Goal: Task Accomplishment & Management: Manage account settings

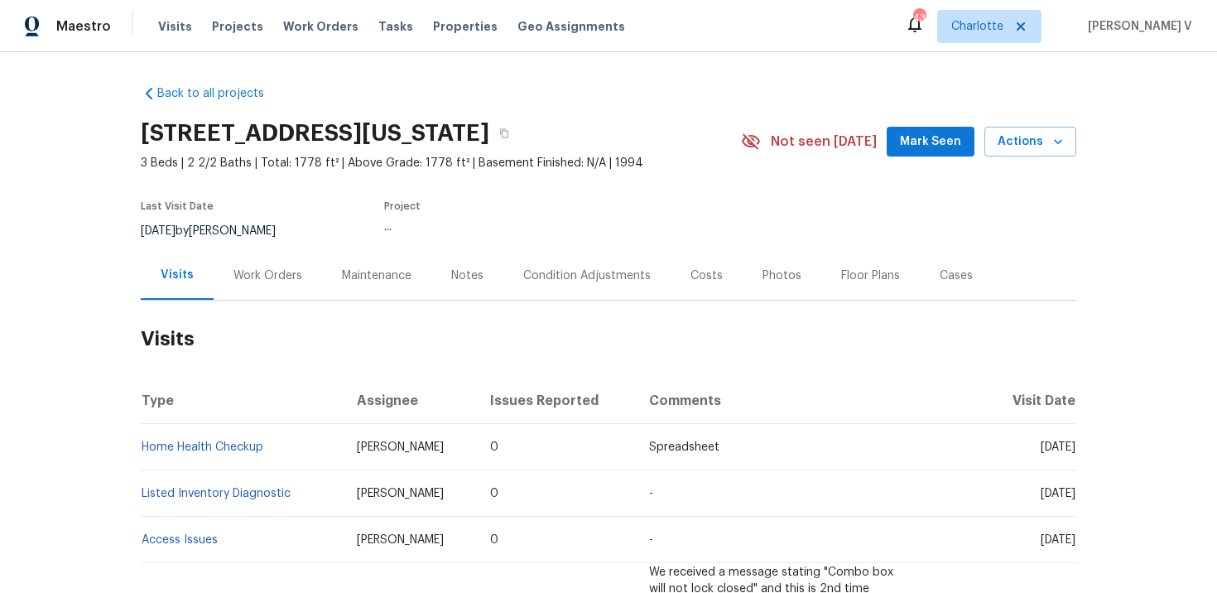
click at [286, 268] on div "Work Orders" at bounding box center [268, 276] width 69 height 17
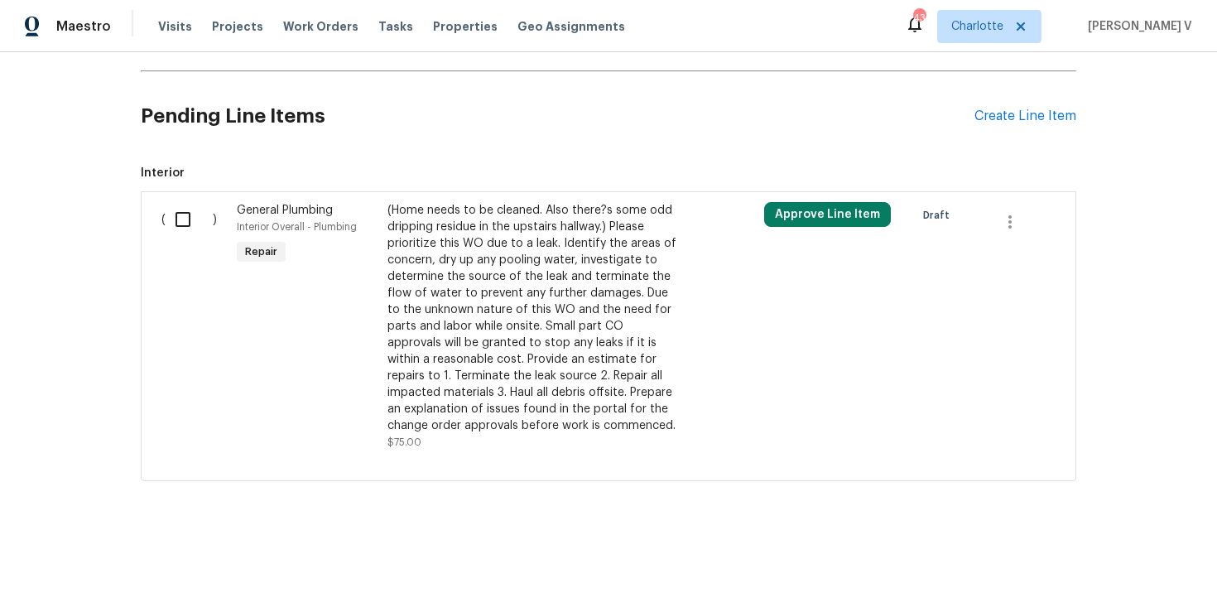
scroll to position [839, 0]
click at [991, 120] on div "Create Line Item" at bounding box center [1026, 116] width 102 height 16
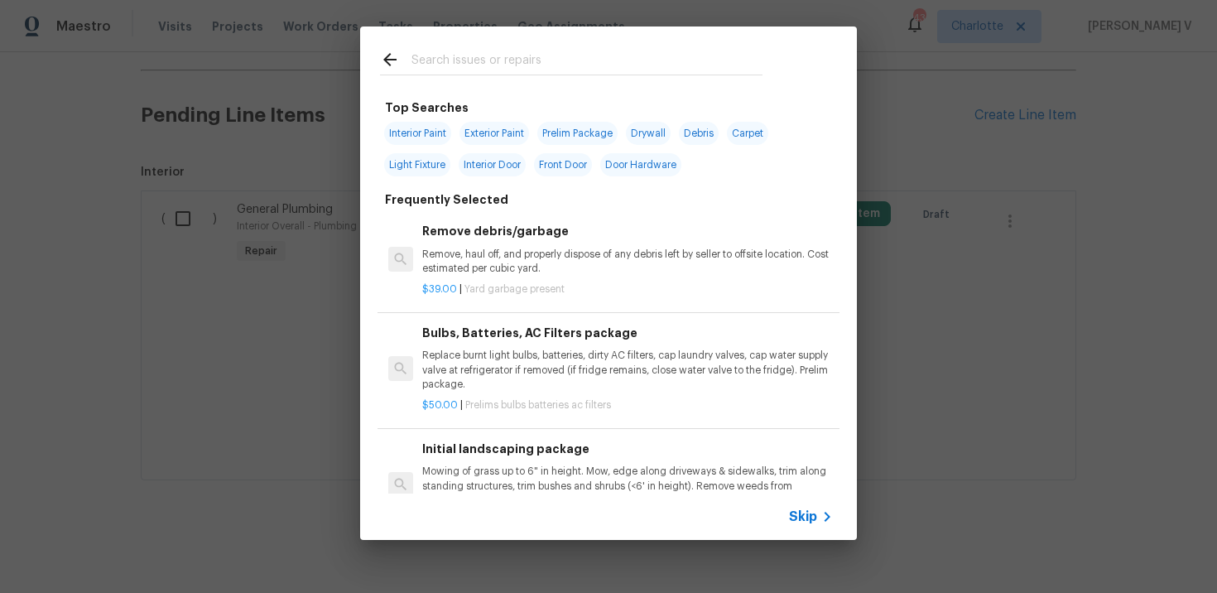
click at [799, 517] on span "Skip" at bounding box center [803, 517] width 28 height 17
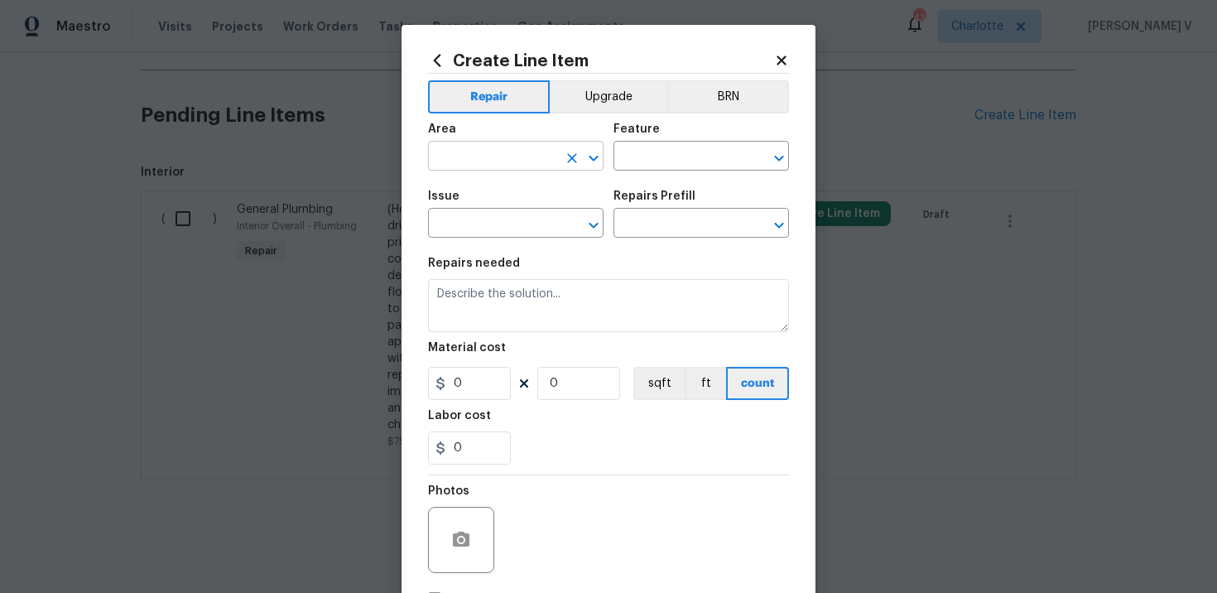
click at [518, 162] on input "text" at bounding box center [492, 158] width 129 height 26
click at [501, 214] on li "Interior Overall" at bounding box center [516, 222] width 176 height 27
type input "Interior Overall"
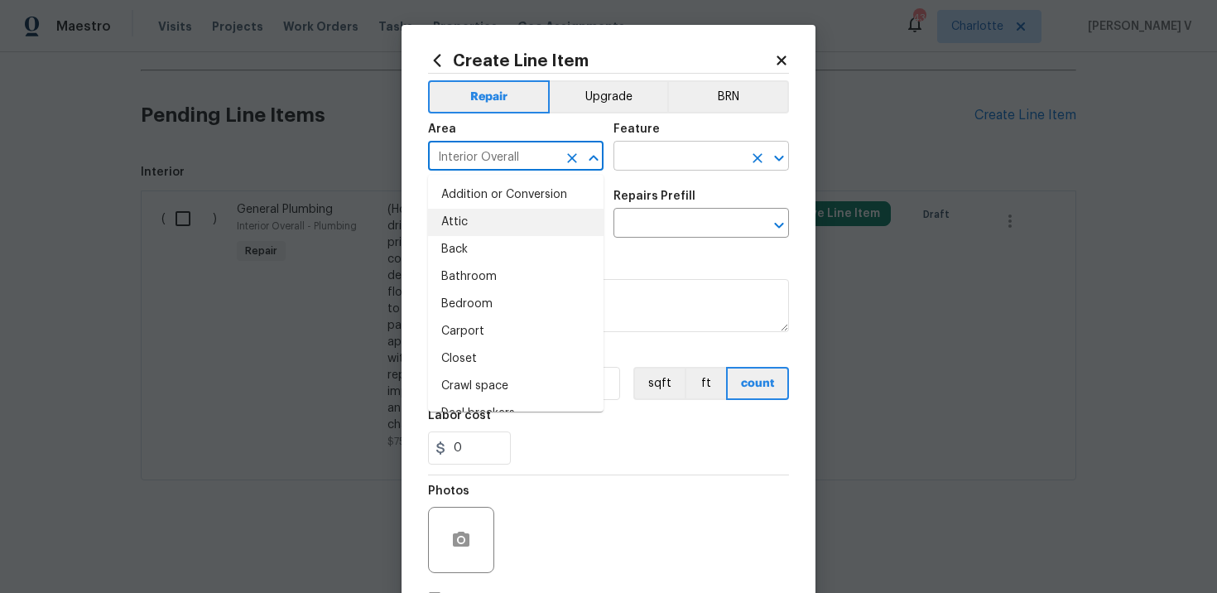
click at [628, 160] on input "text" at bounding box center [678, 158] width 129 height 26
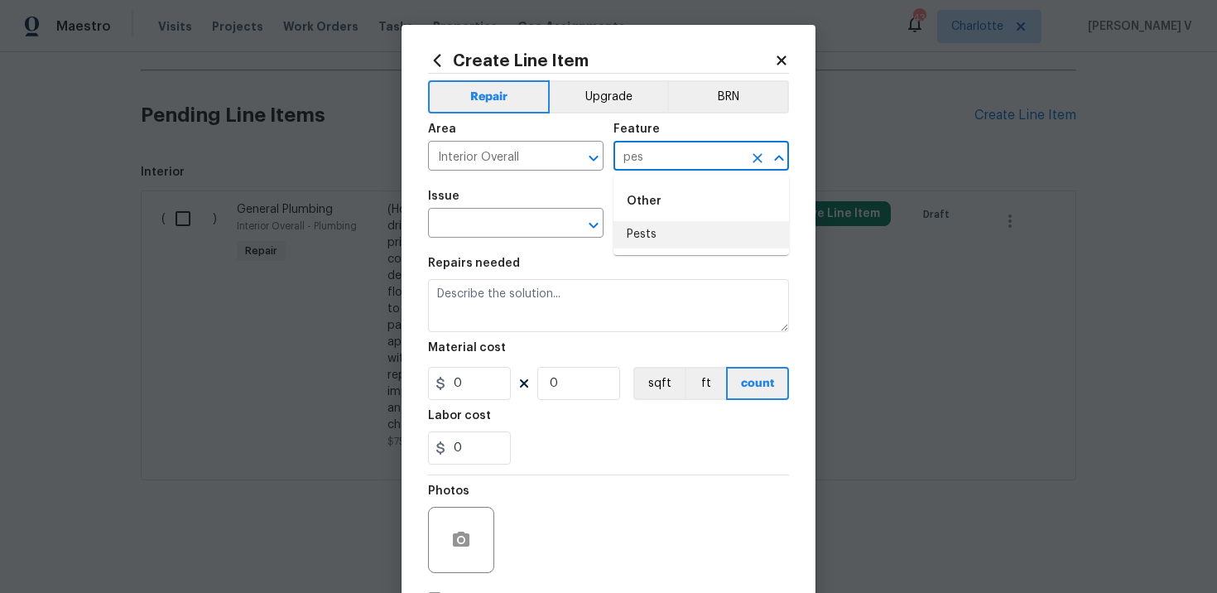
click at [653, 232] on li "Pests" at bounding box center [702, 234] width 176 height 27
type input "Pests"
click at [524, 215] on input "text" at bounding box center [492, 225] width 129 height 26
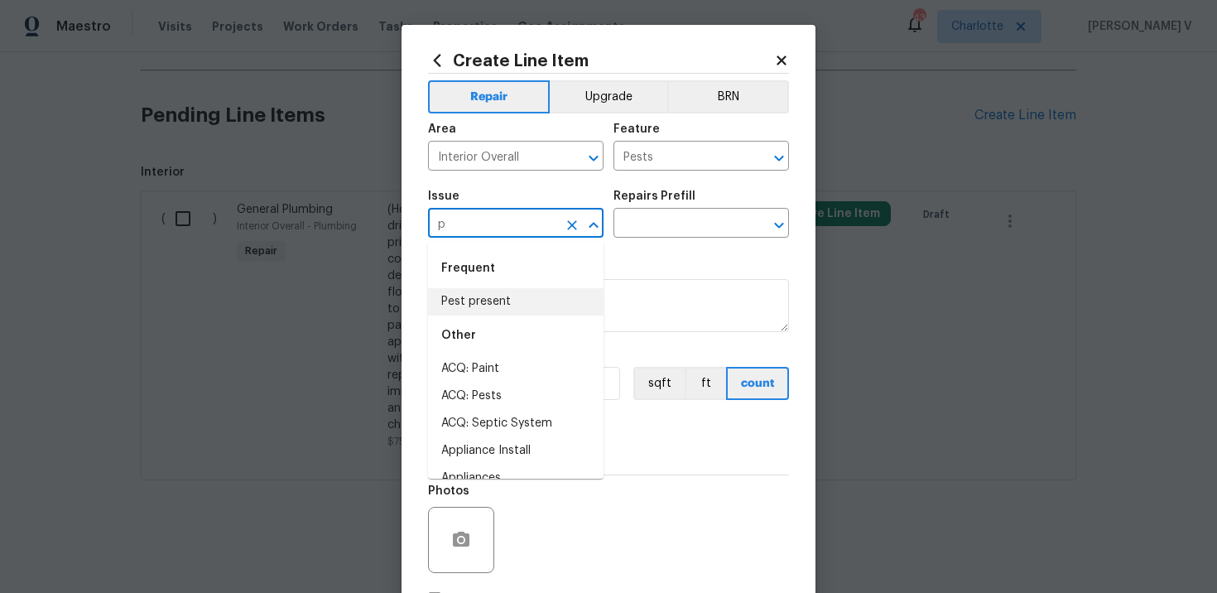
click at [496, 297] on li "Pest present" at bounding box center [516, 301] width 176 height 27
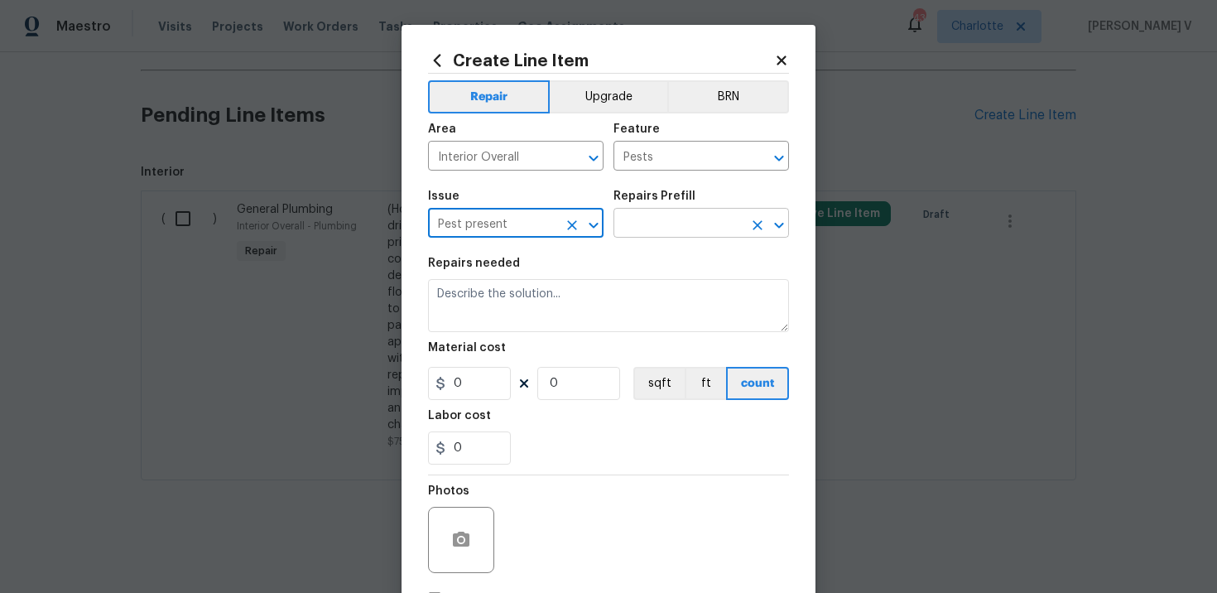
type input "Pest present"
click at [642, 234] on input "text" at bounding box center [678, 225] width 129 height 26
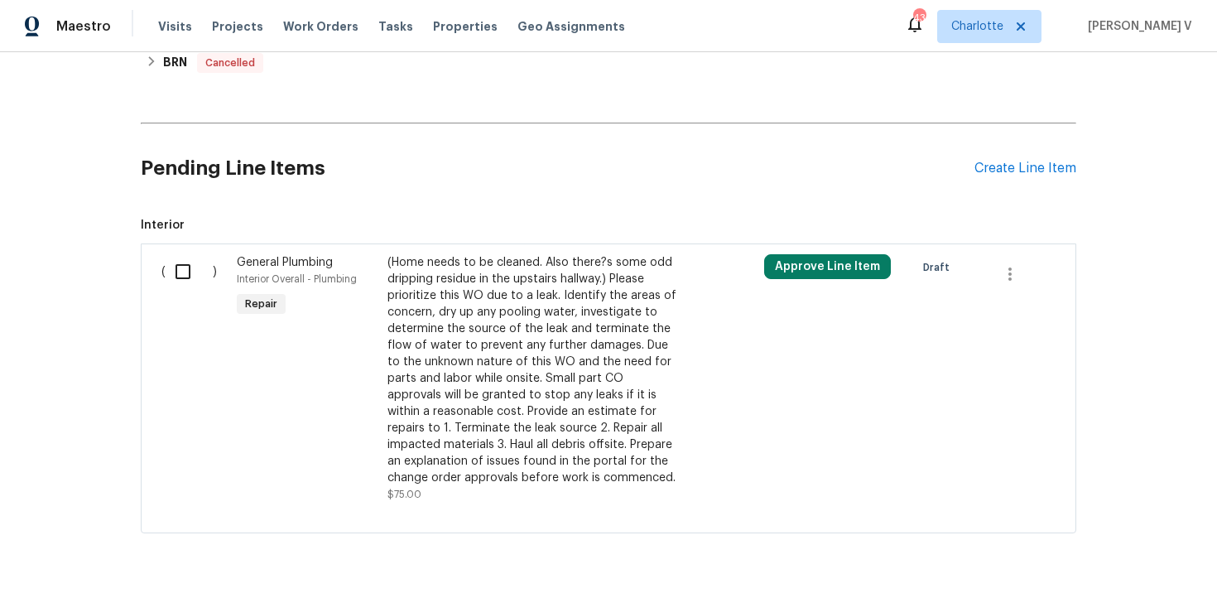
scroll to position [839, 0]
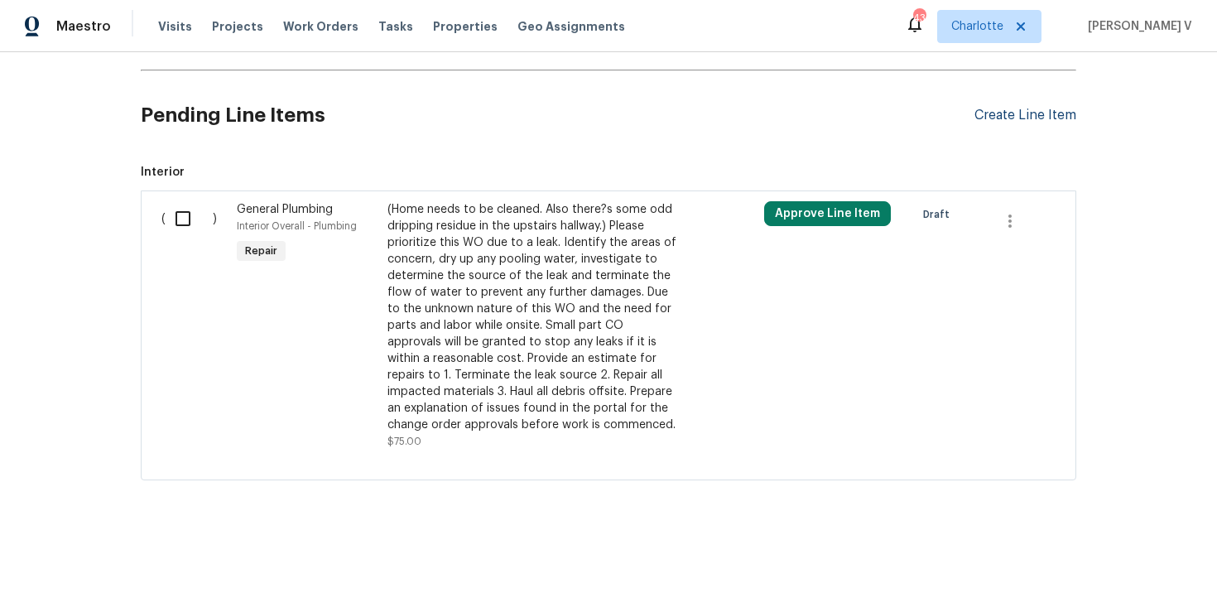
click at [999, 118] on div "Create Line Item" at bounding box center [1026, 116] width 102 height 16
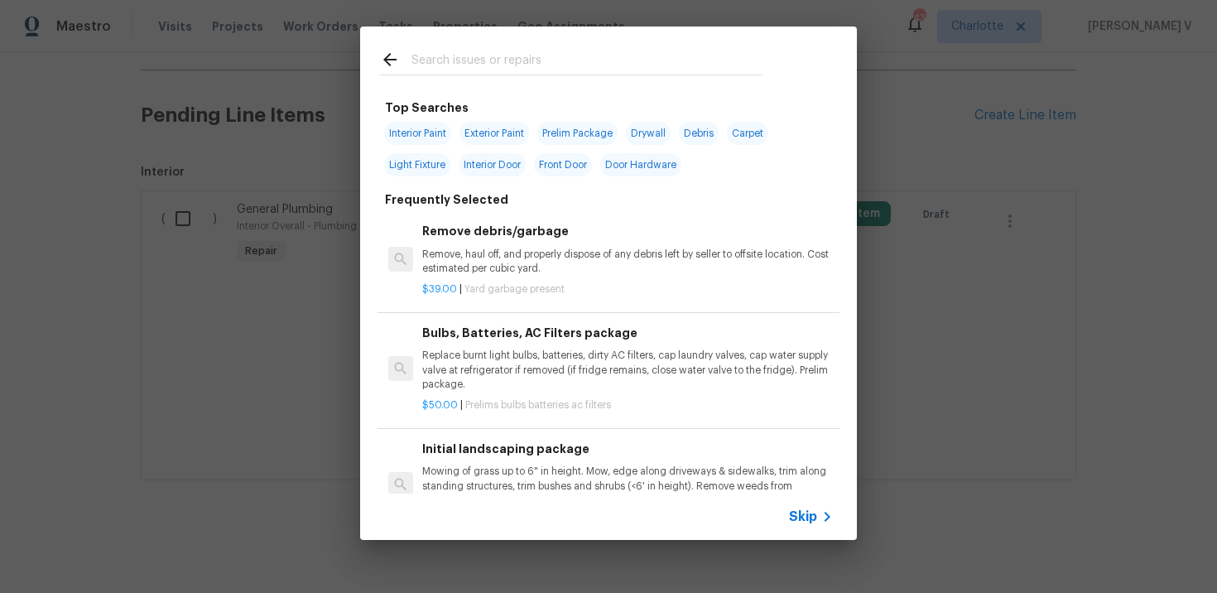
click at [809, 509] on span "Skip" at bounding box center [803, 517] width 28 height 17
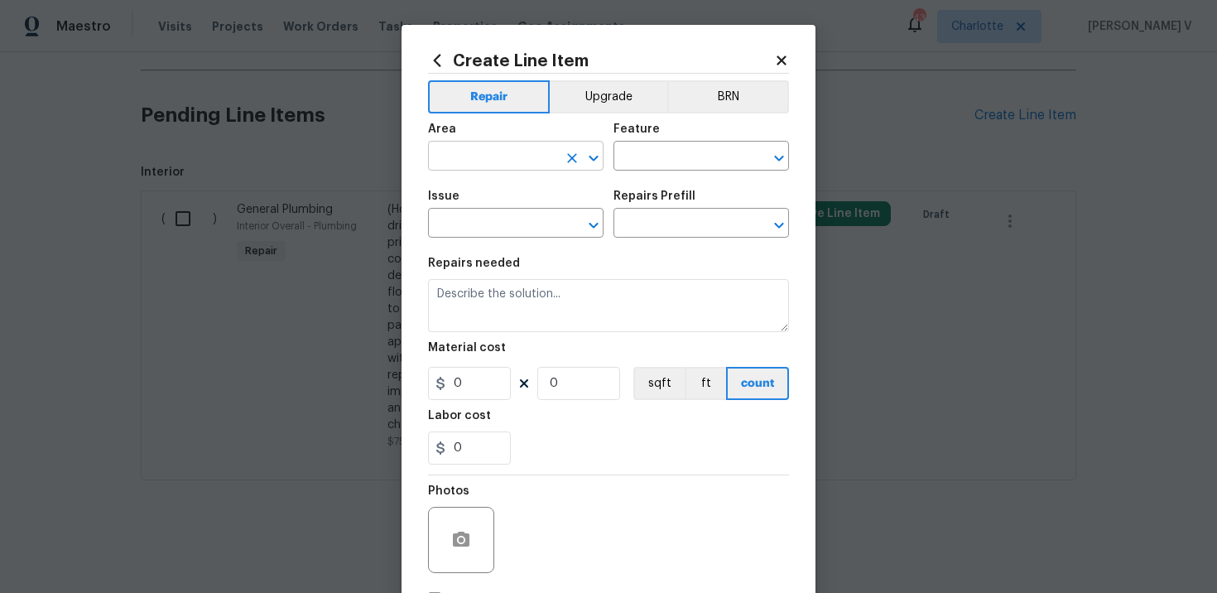
click at [536, 152] on input "text" at bounding box center [492, 158] width 129 height 26
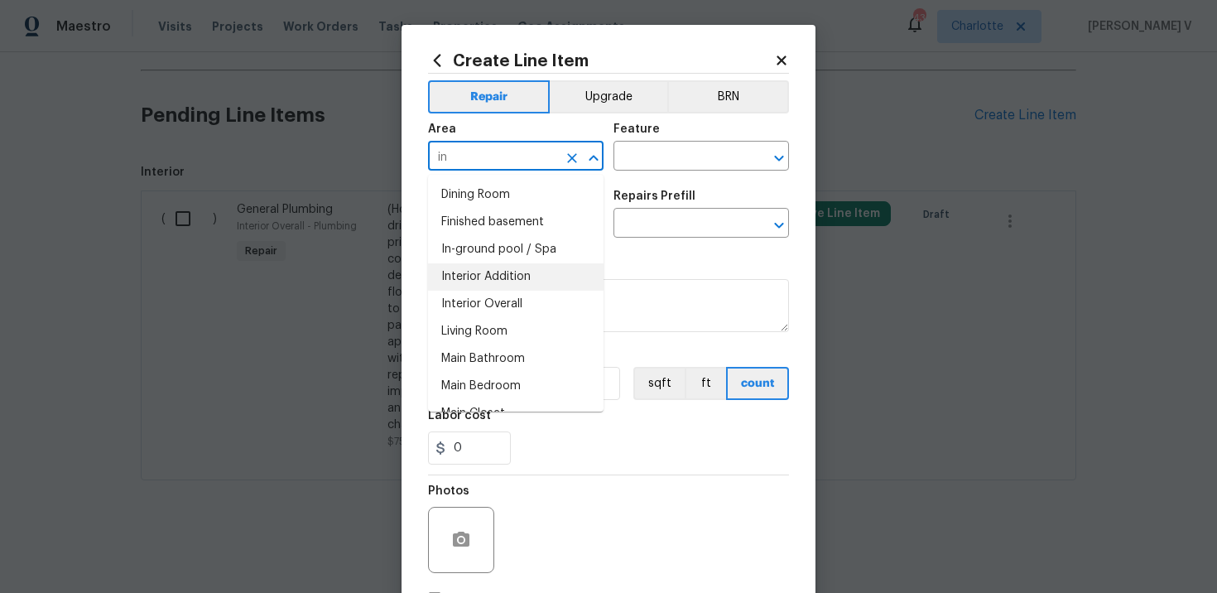
scroll to position [148, 0]
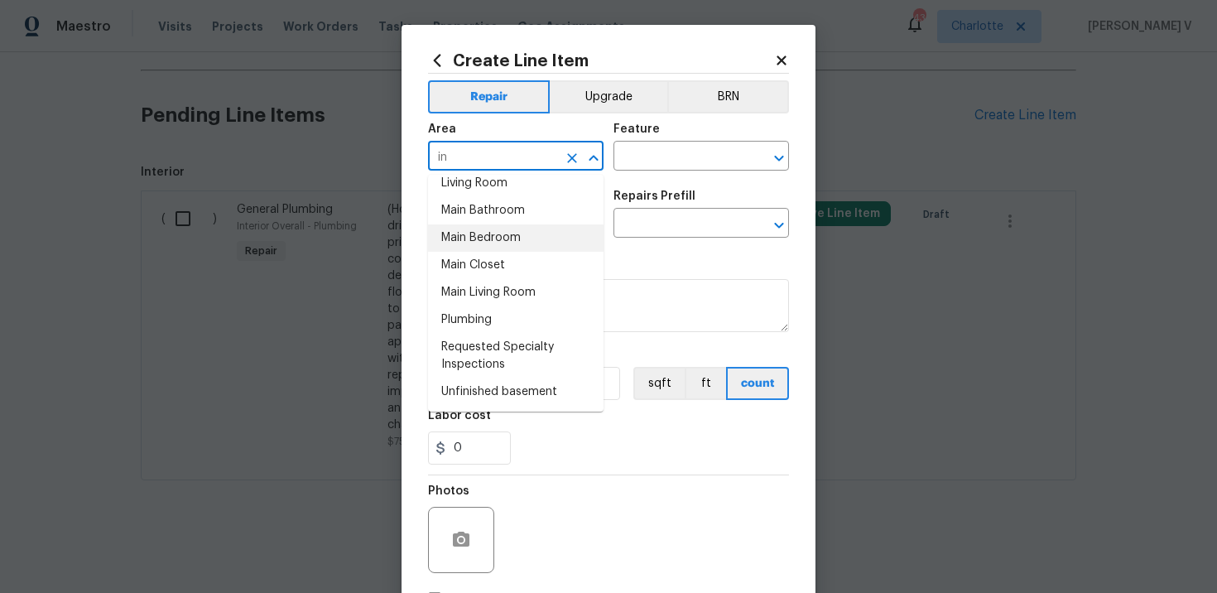
type input "i"
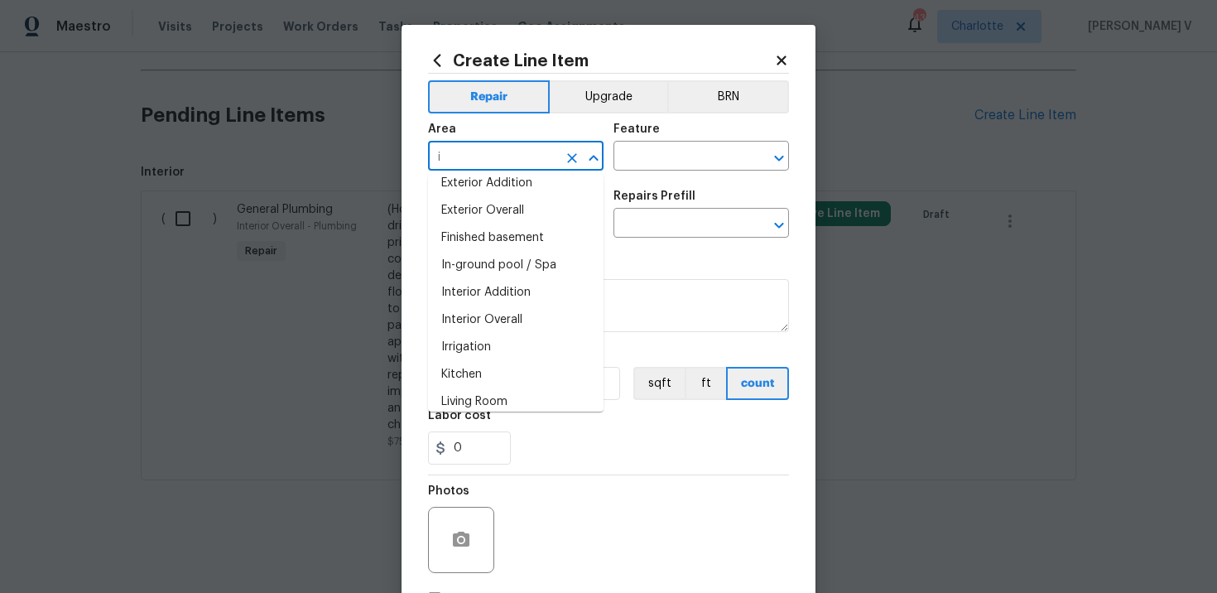
scroll to position [0, 0]
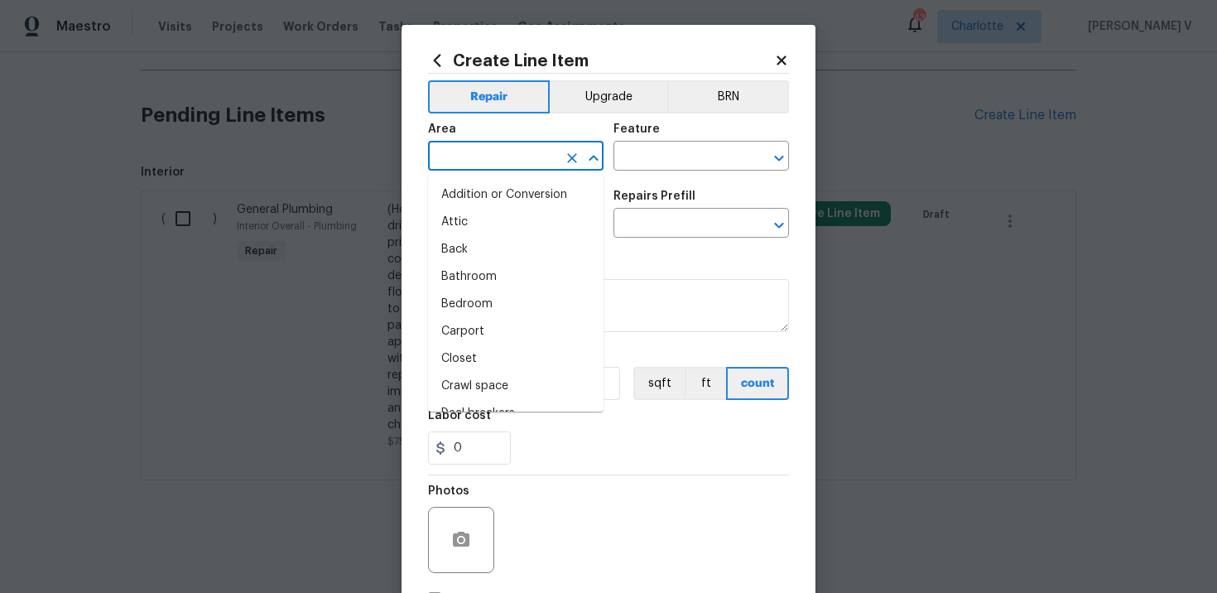
type input "i"
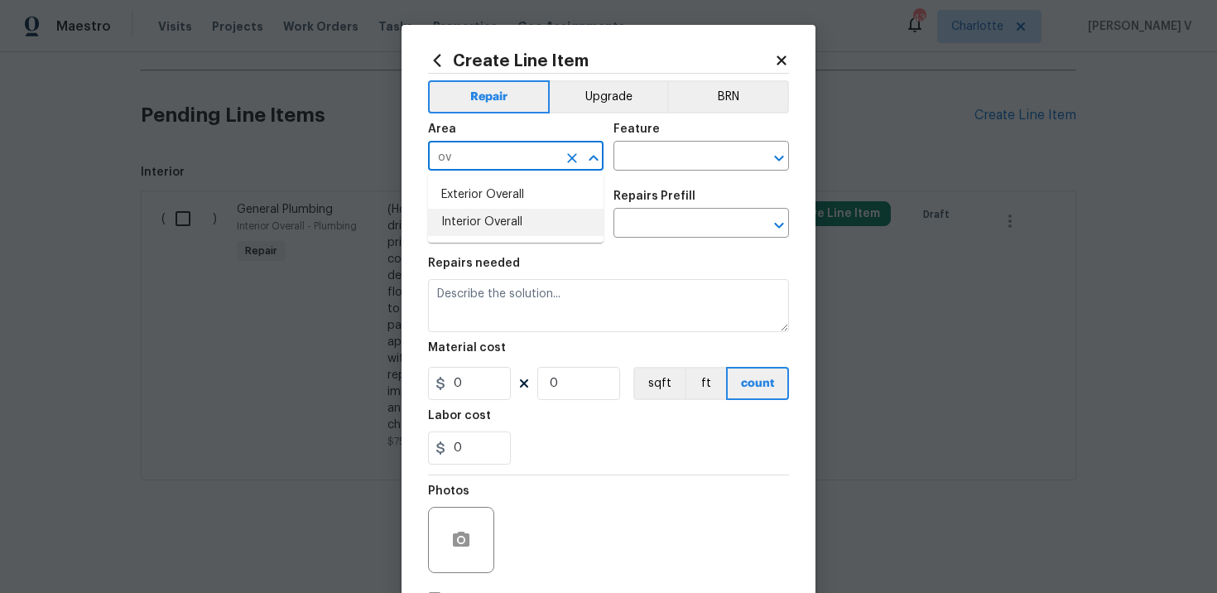
click at [547, 215] on li "Interior Overall" at bounding box center [516, 222] width 176 height 27
type input "Interior Overall"
click at [688, 155] on input "text" at bounding box center [678, 158] width 129 height 26
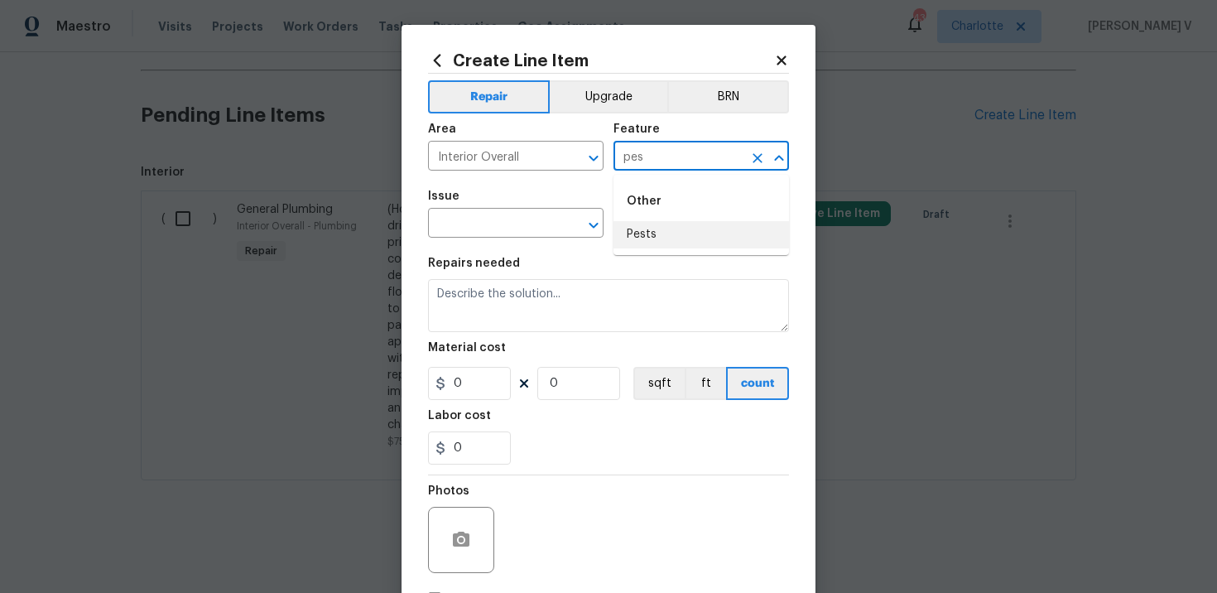
click at [656, 244] on li "Pests" at bounding box center [702, 234] width 176 height 27
type input "Pests"
click at [513, 233] on input "text" at bounding box center [492, 225] width 129 height 26
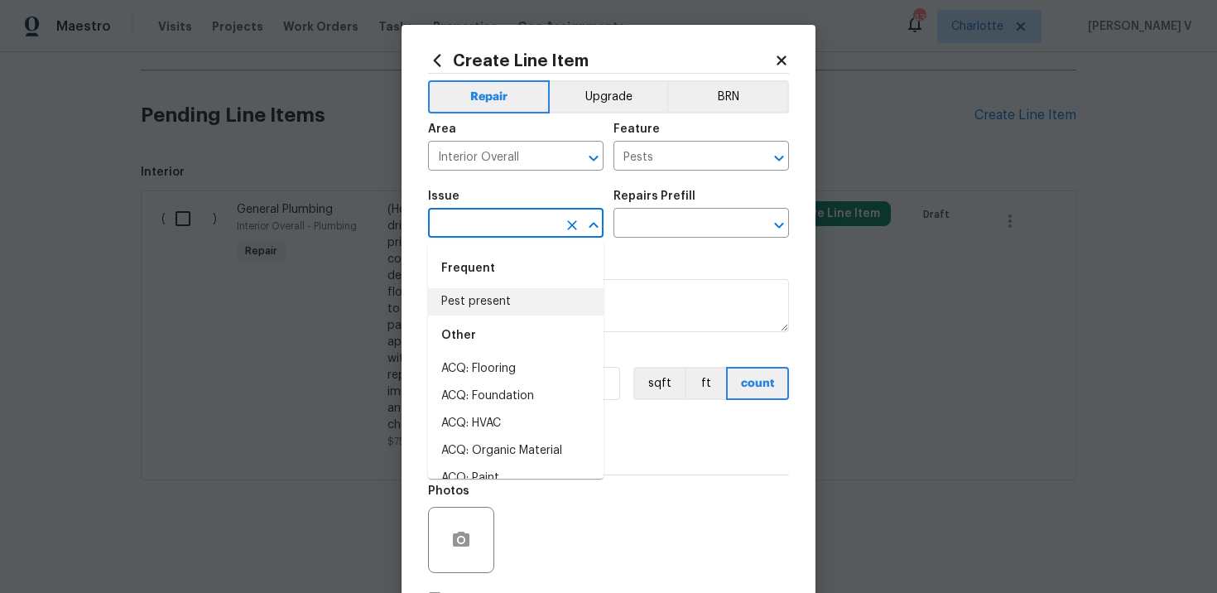
click at [509, 292] on li "Pest present" at bounding box center [516, 301] width 176 height 27
type input "Pest present"
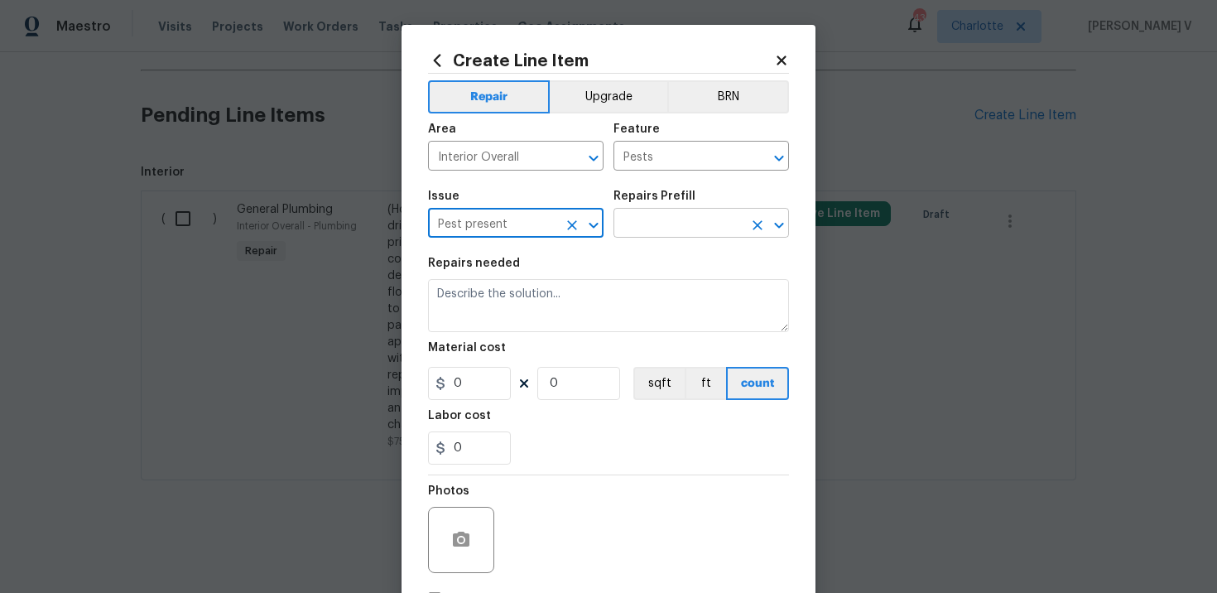
click at [661, 225] on input "text" at bounding box center [678, 225] width 129 height 26
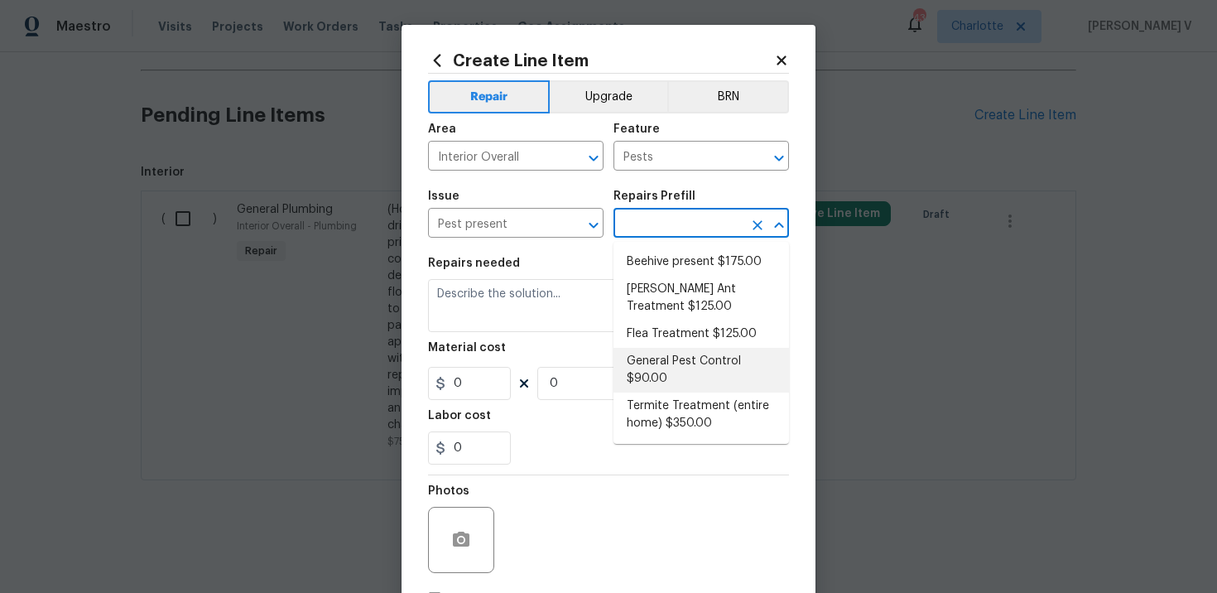
click at [662, 356] on li "General Pest Control $90.00" at bounding box center [702, 370] width 176 height 45
type input "General Pest Control $90.00"
type textarea "General pest treatment for active pest/insect infestation - non termite"
type input "90"
type input "1"
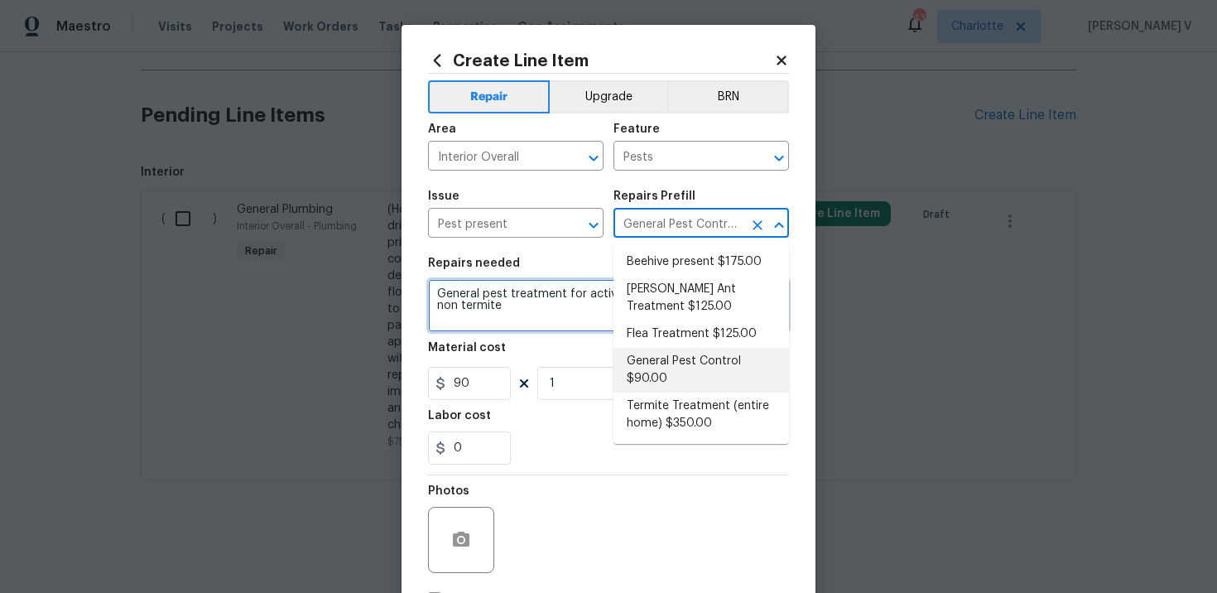
click at [549, 291] on textarea "General pest treatment for active pest/insect infestation - non termite" at bounding box center [608, 305] width 361 height 53
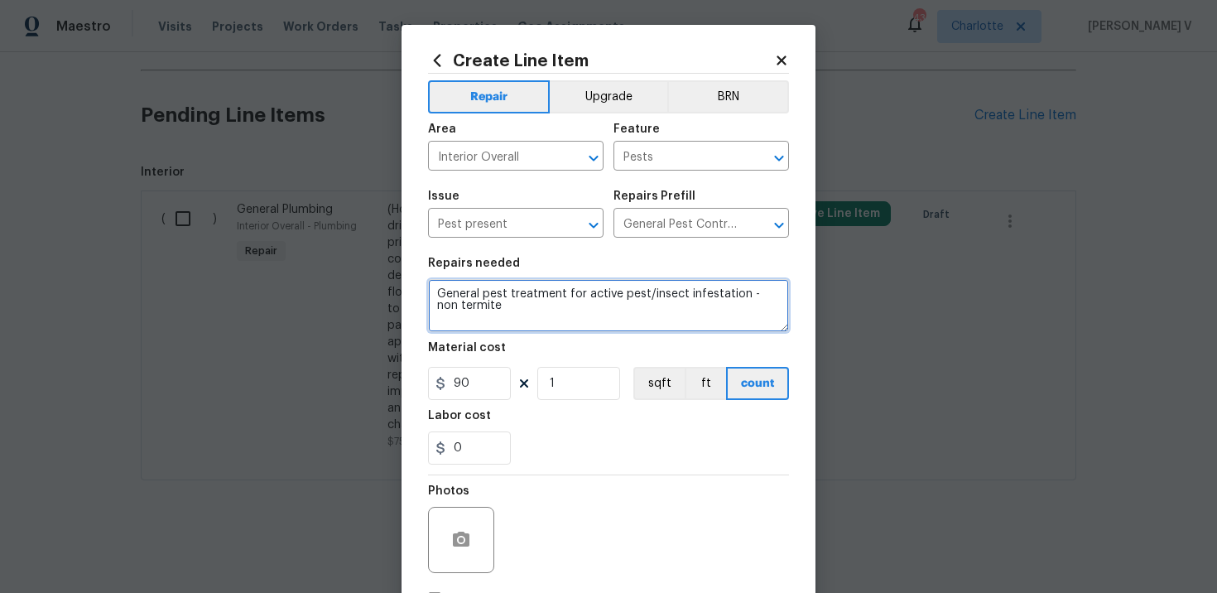
click at [549, 291] on textarea "General pest treatment for active pest/insect infestation - non termite" at bounding box center [608, 305] width 361 height 53
click at [504, 322] on textarea "General pest treatment for active pest/insect infestation - non termite" at bounding box center [608, 305] width 361 height 53
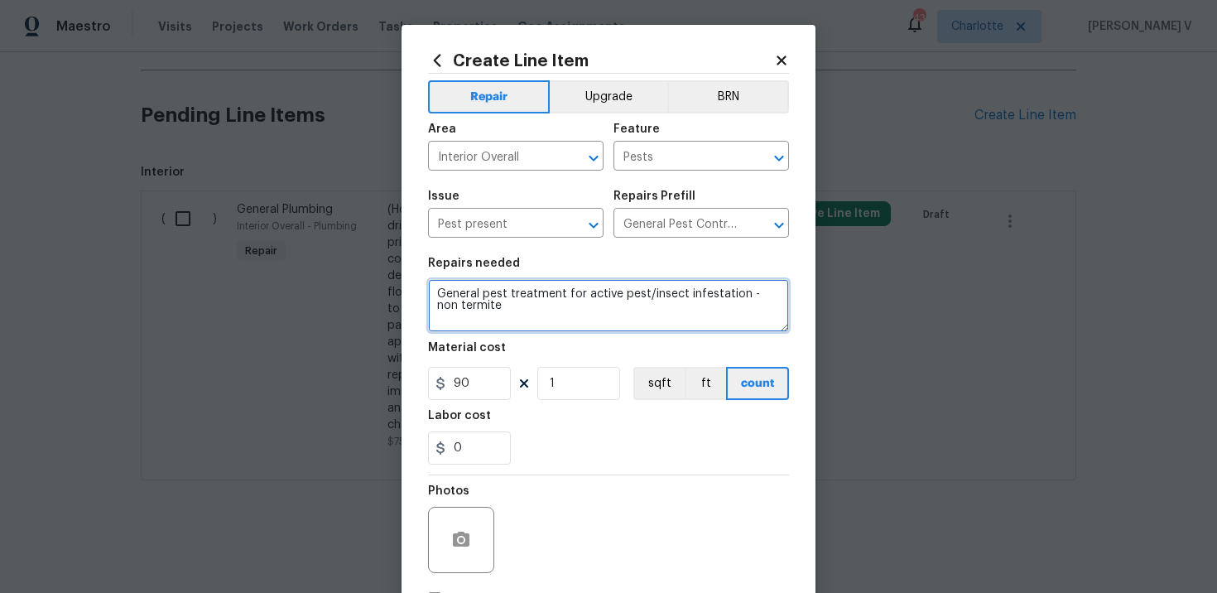
paste textarea "Feedback received that there were many wasps found inside the house. Please rem…"
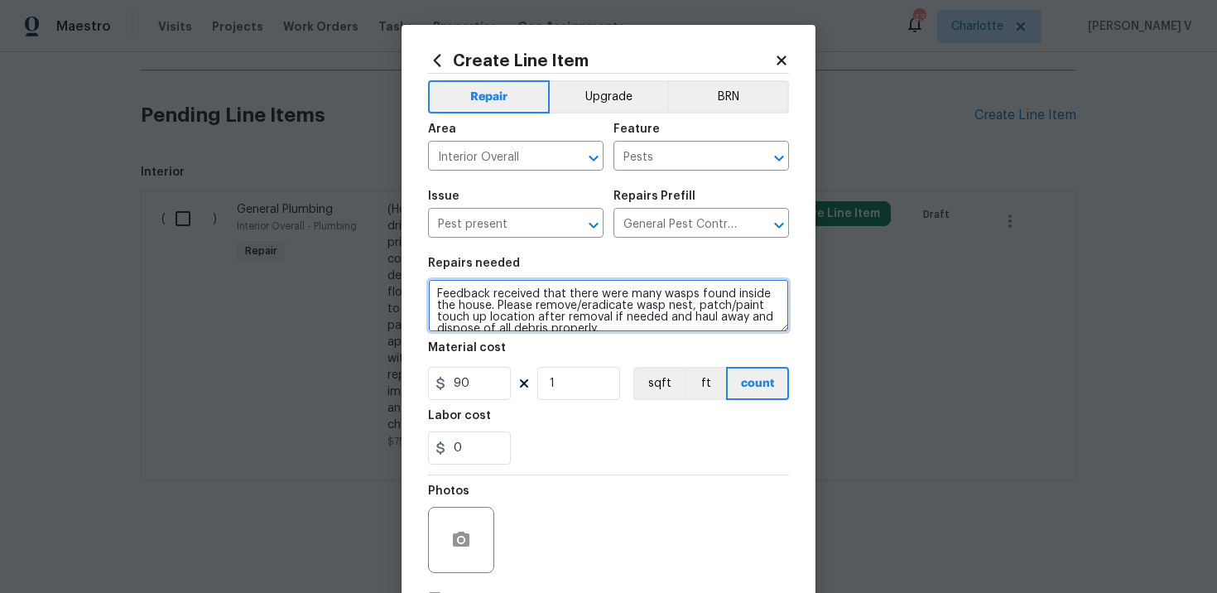
scroll to position [3, 0]
type textarea "Feedback received that there were many wasps found inside the house. Please rem…"
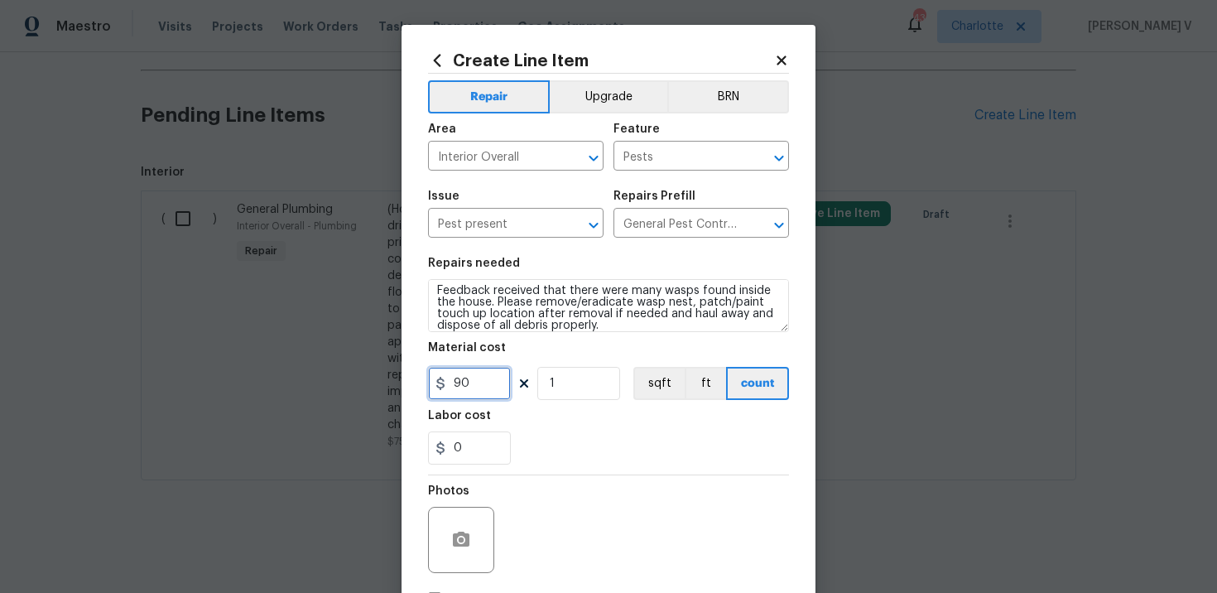
click at [470, 383] on input "90" at bounding box center [469, 383] width 83 height 33
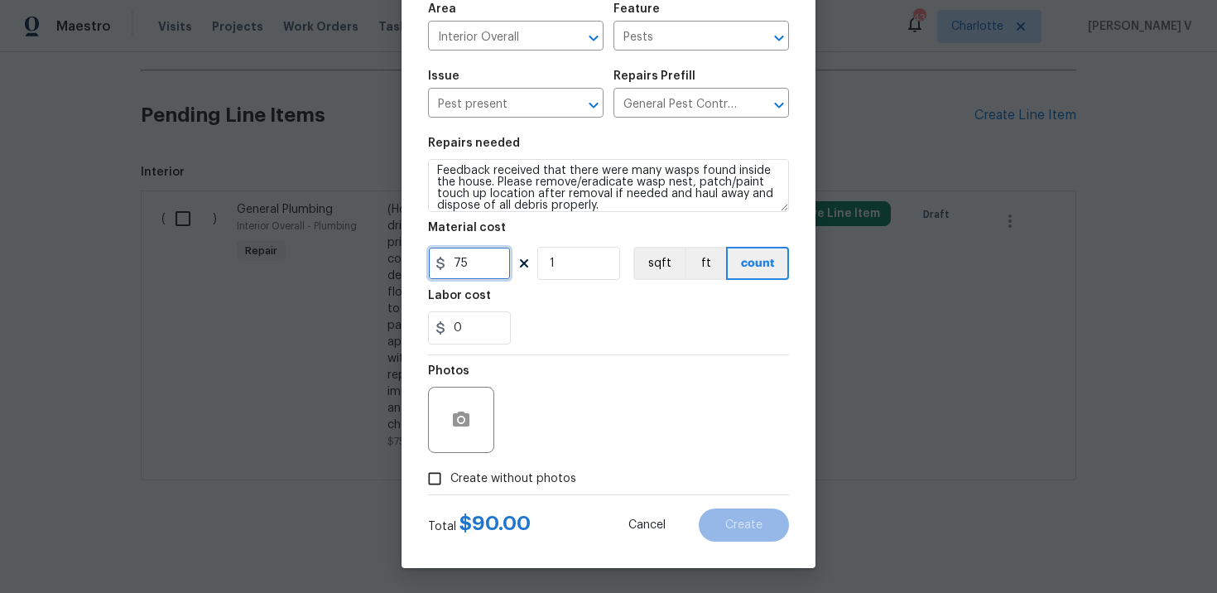
type input "75"
click at [471, 473] on span "Create without photos" at bounding box center [514, 478] width 126 height 17
click at [451, 473] on input "Create without photos" at bounding box center [434, 478] width 31 height 31
checkbox input "true"
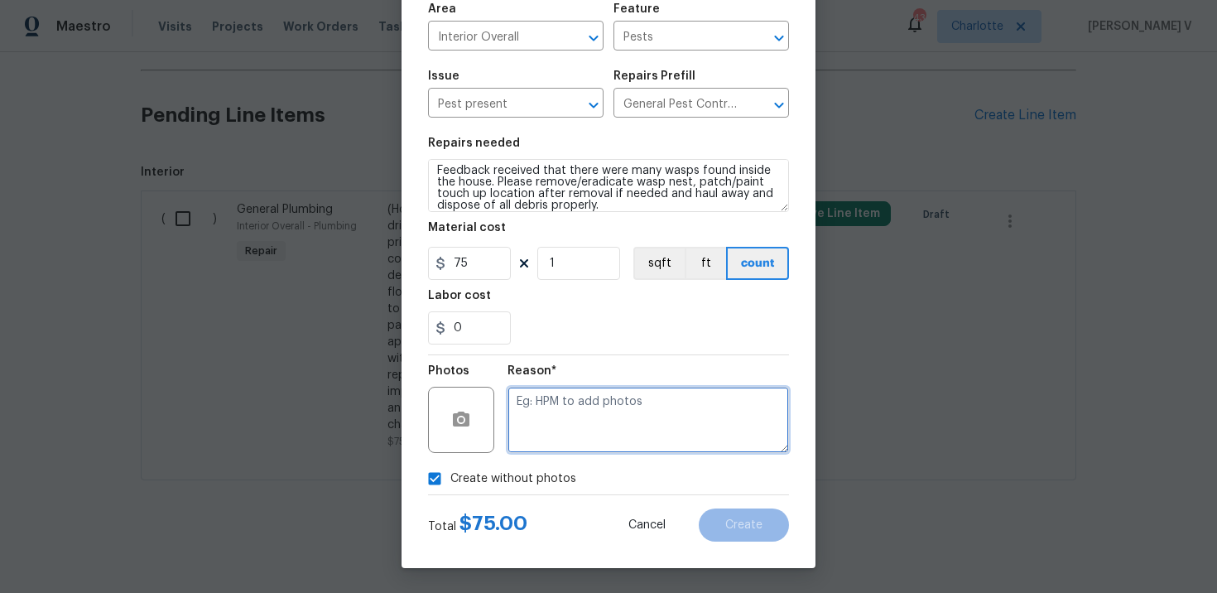
click at [597, 418] on textarea at bounding box center [649, 420] width 282 height 66
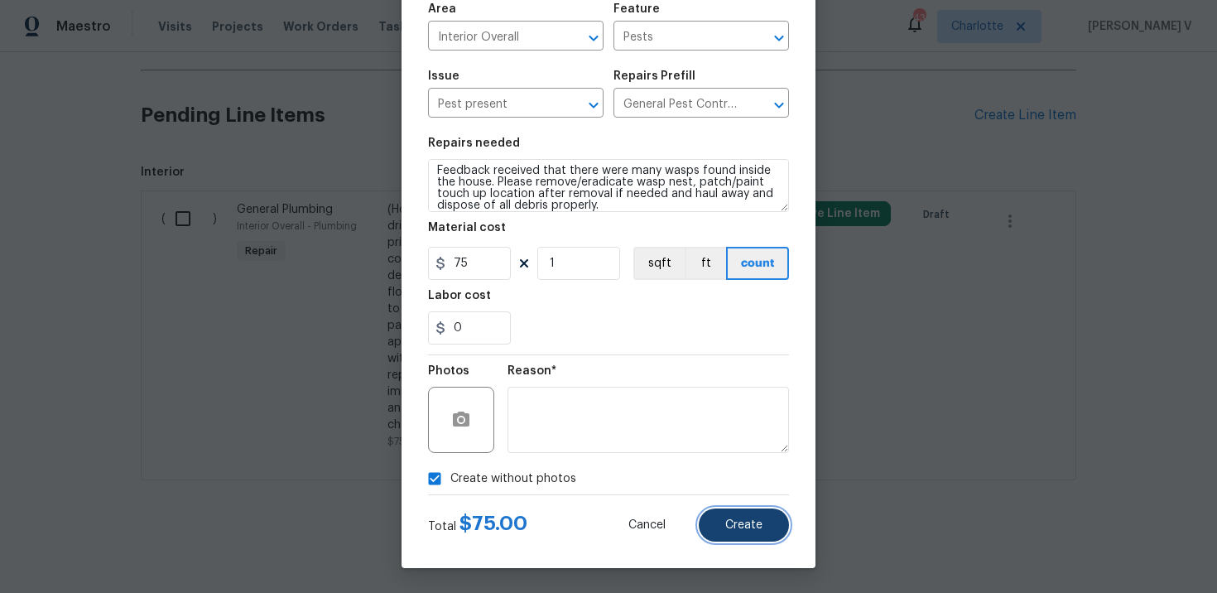
click at [746, 523] on span "Create" at bounding box center [744, 525] width 37 height 12
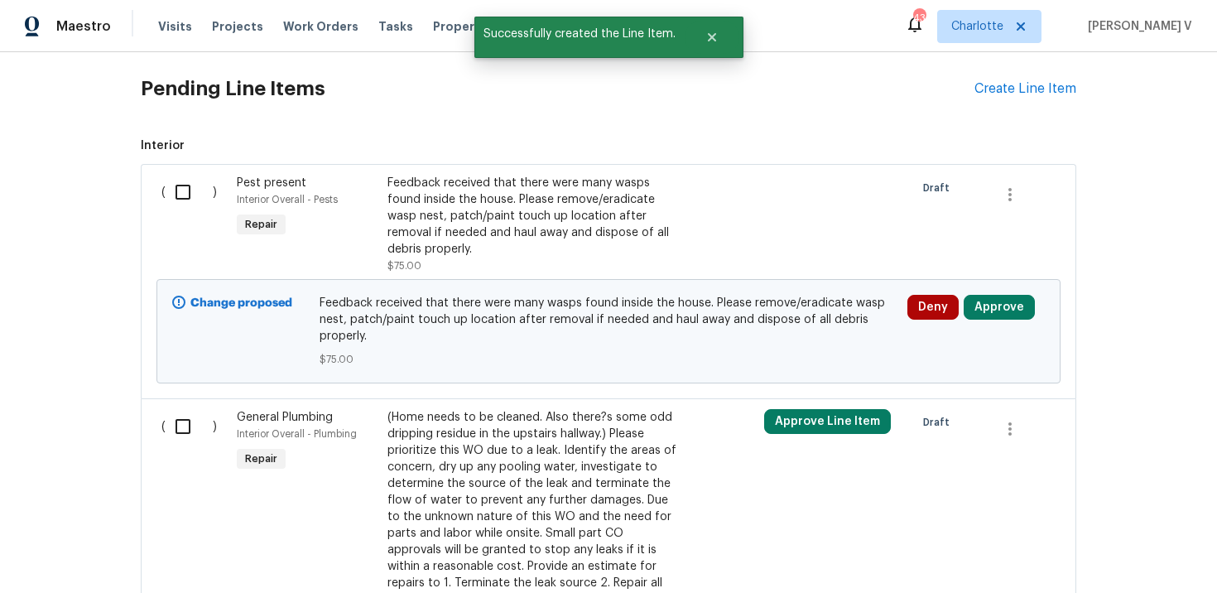
scroll to position [878, 0]
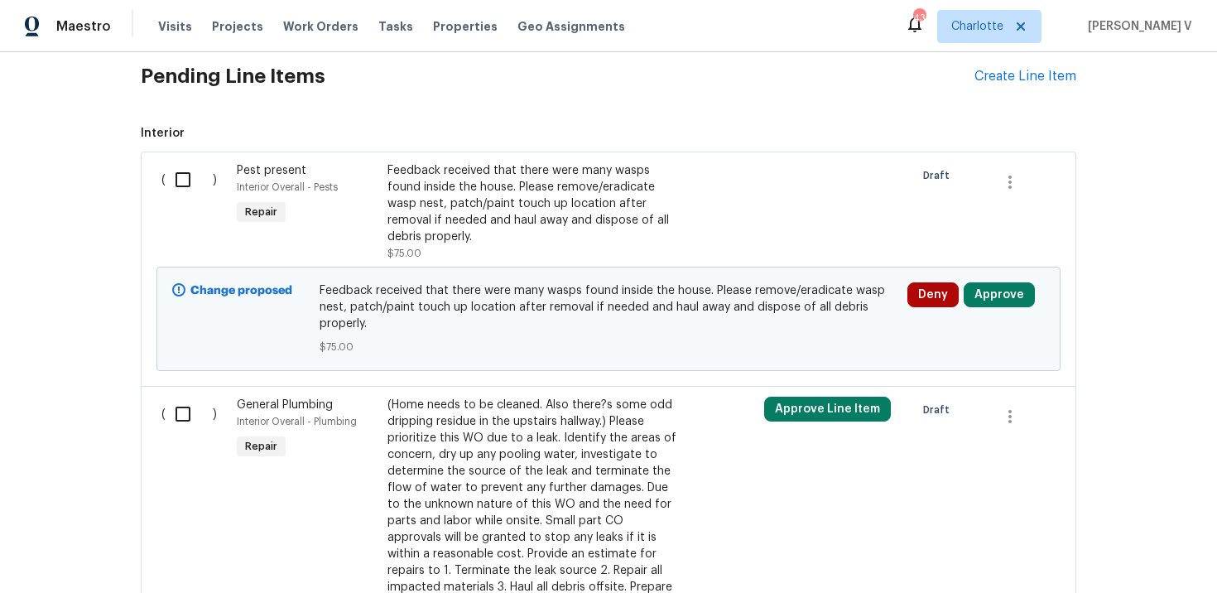
click at [193, 197] on div "( )" at bounding box center [194, 211] width 75 height 109
click at [187, 186] on input "checkbox" at bounding box center [189, 179] width 47 height 35
checkbox input "true"
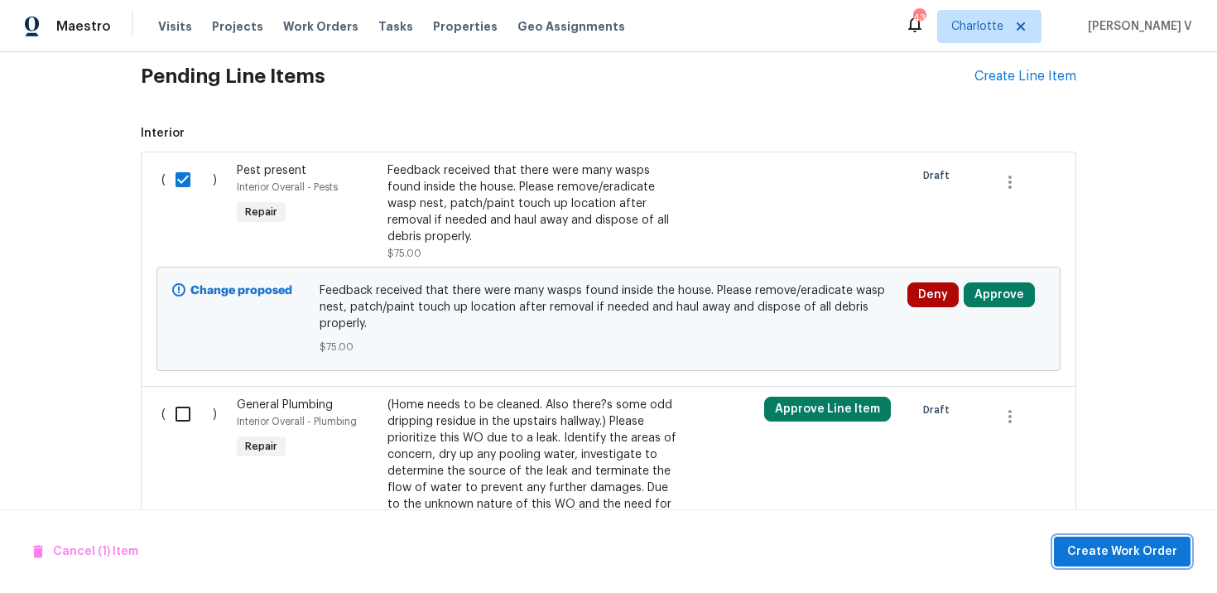
click at [1119, 549] on span "Create Work Order" at bounding box center [1123, 552] width 110 height 21
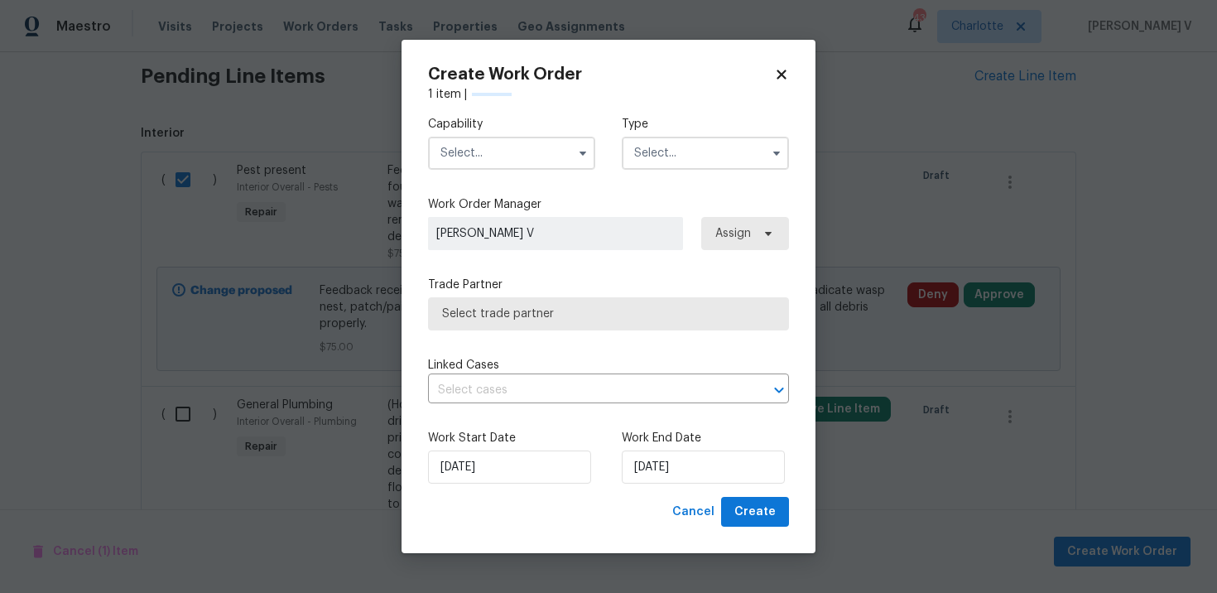
click at [526, 160] on input "text" at bounding box center [511, 153] width 167 height 33
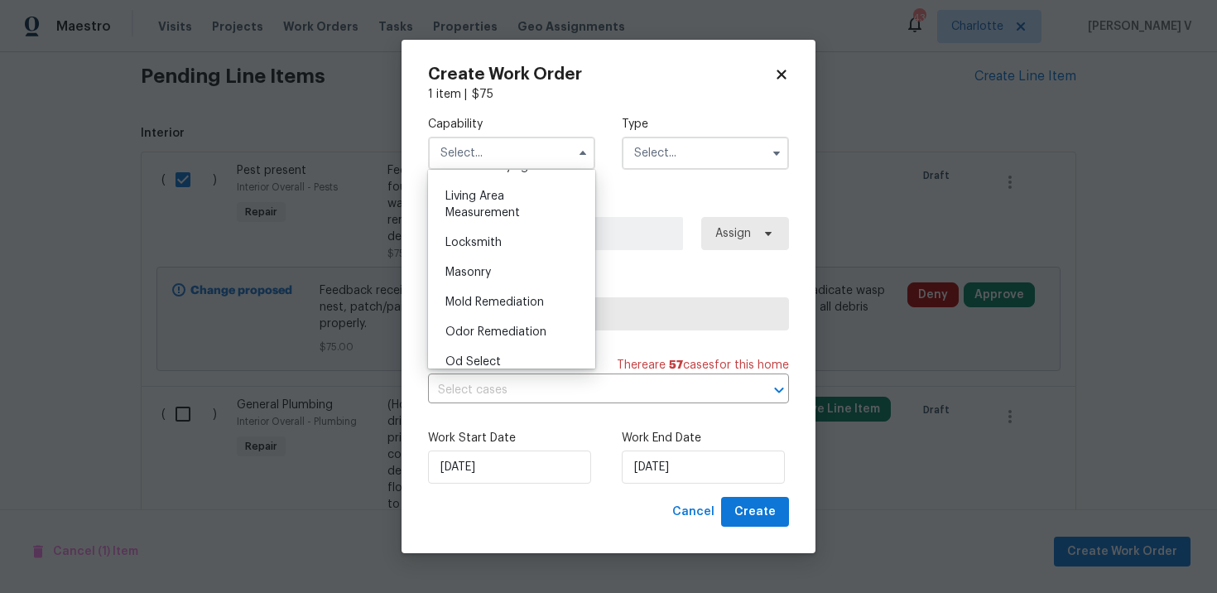
scroll to position [1410, 0]
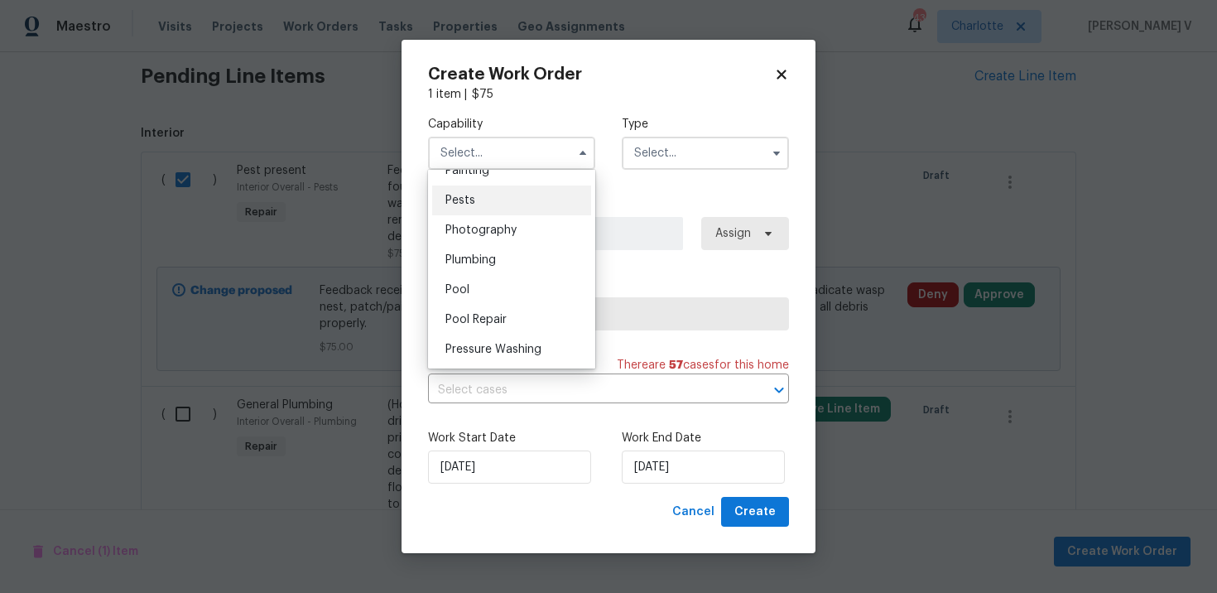
click at [528, 187] on div "Pests" at bounding box center [511, 201] width 159 height 30
type input "Pests"
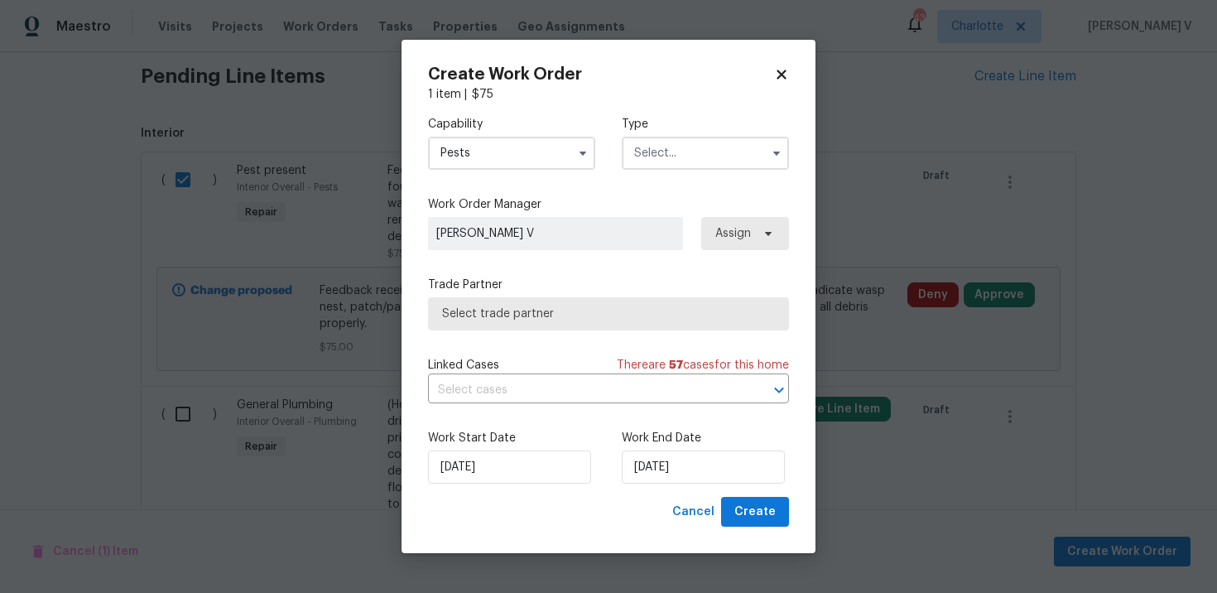
click at [667, 151] on input "text" at bounding box center [705, 153] width 167 height 33
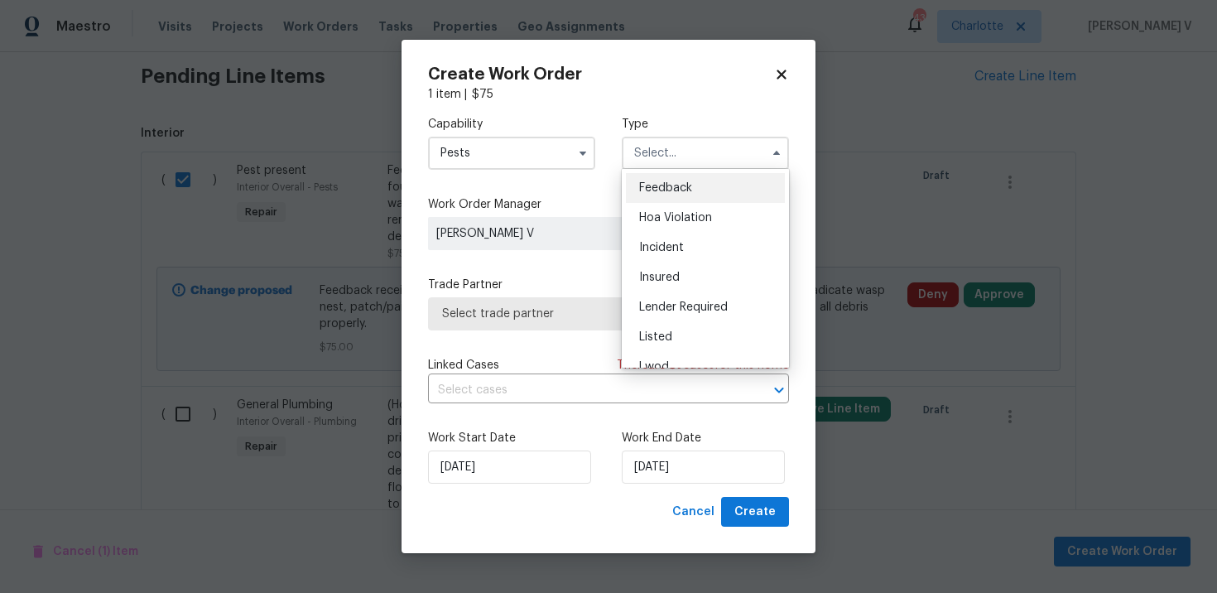
click at [653, 186] on span "Feedback" at bounding box center [665, 188] width 53 height 12
type input "Feedback"
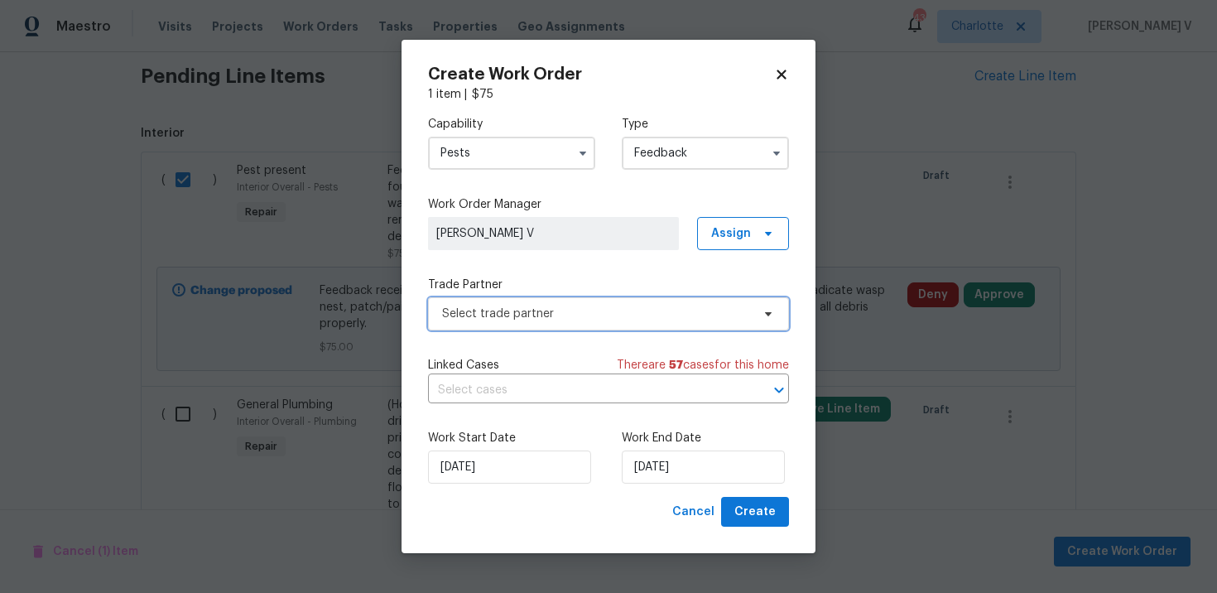
click at [567, 301] on span "Select trade partner" at bounding box center [608, 313] width 361 height 33
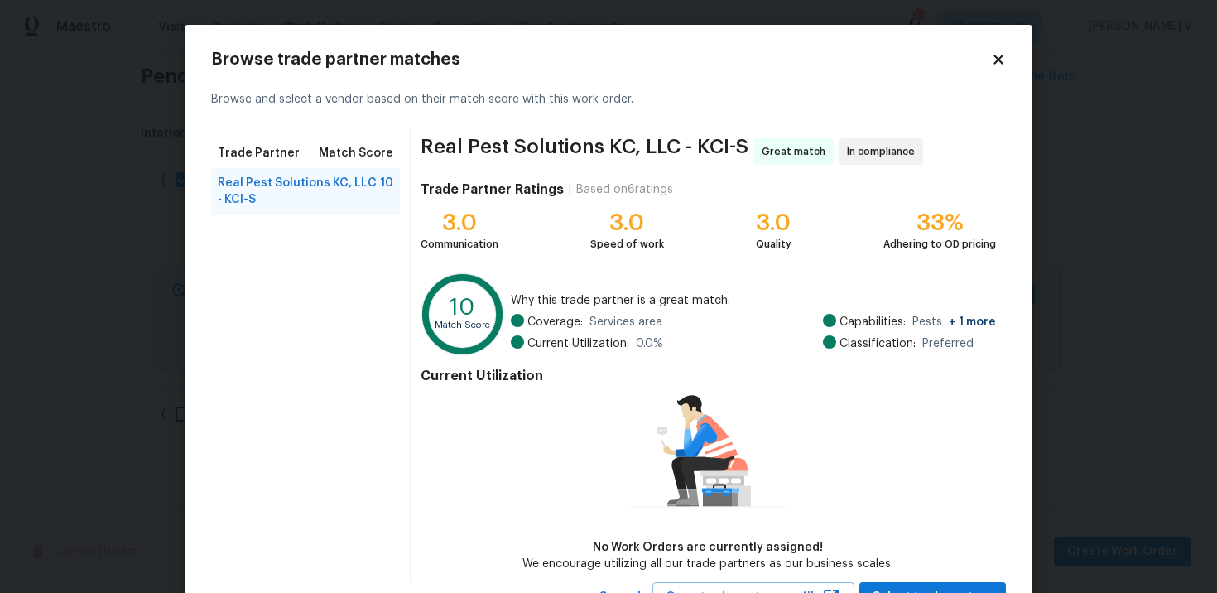
scroll to position [70, 0]
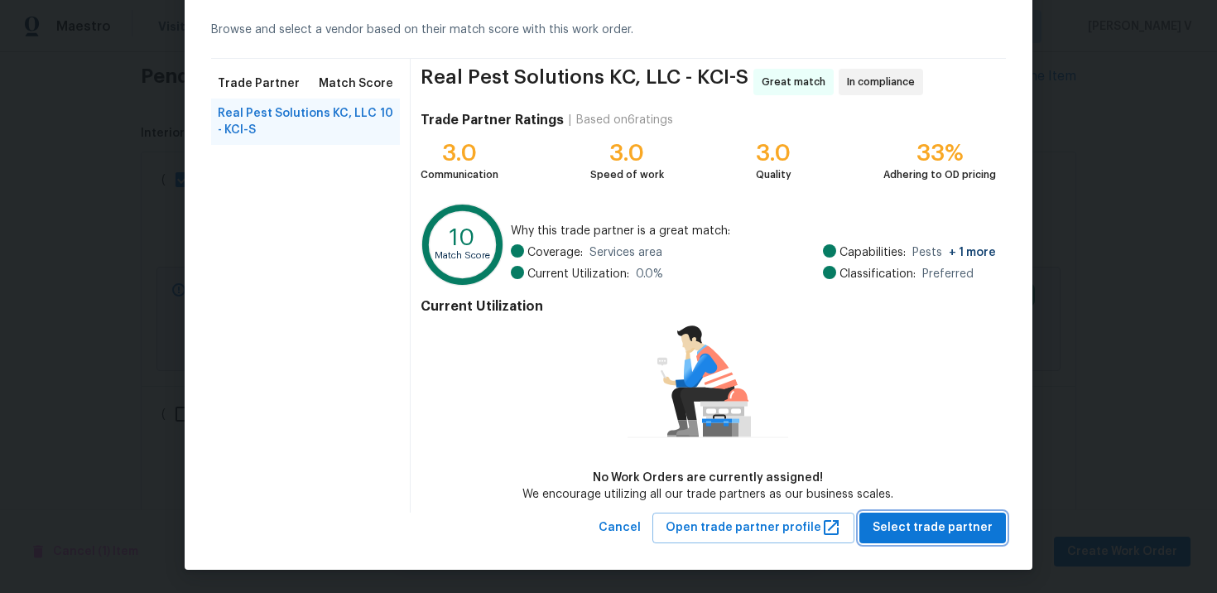
click at [897, 529] on span "Select trade partner" at bounding box center [933, 528] width 120 height 21
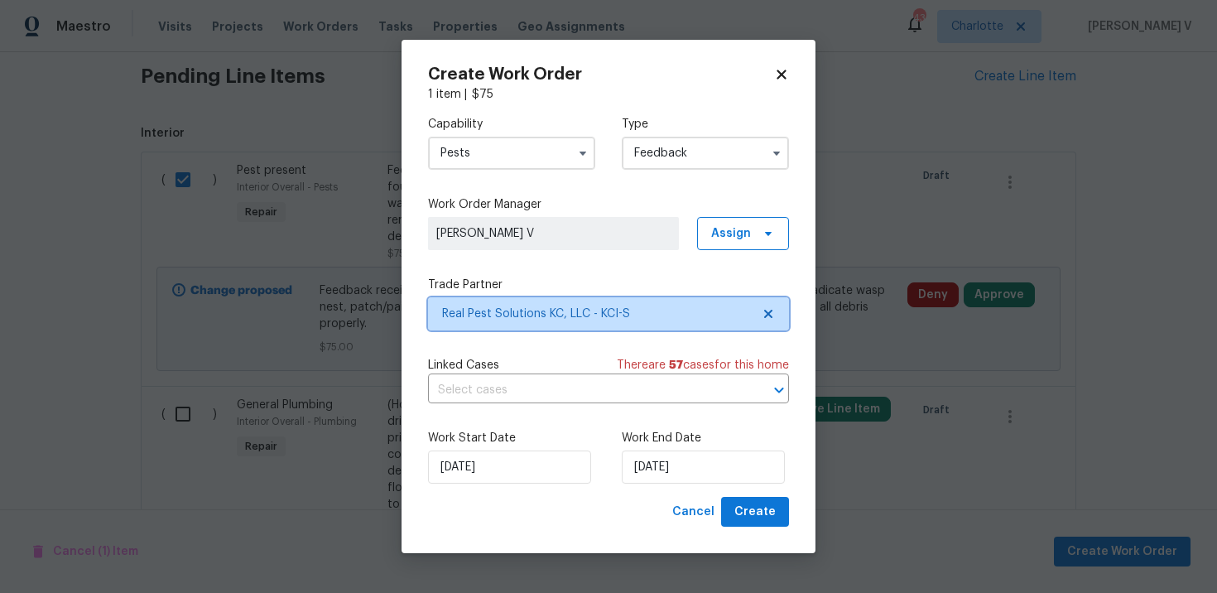
scroll to position [0, 0]
click at [764, 446] on div "Work End Date 01/10/2025" at bounding box center [705, 457] width 167 height 54
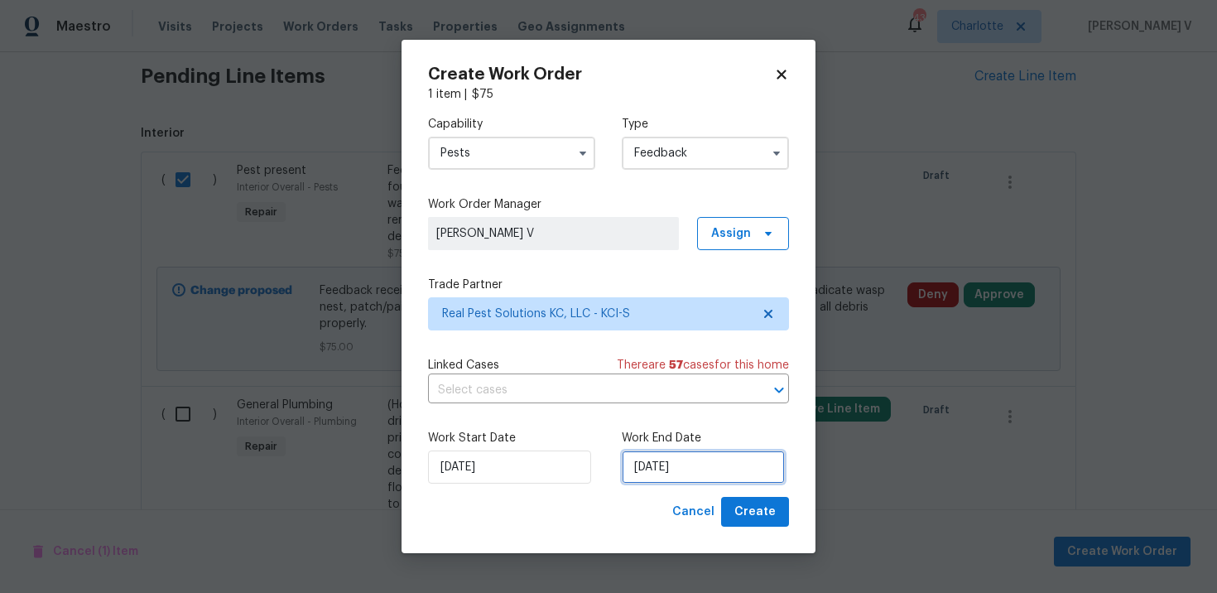
click at [731, 475] on input "01/10/2025" at bounding box center [703, 467] width 163 height 33
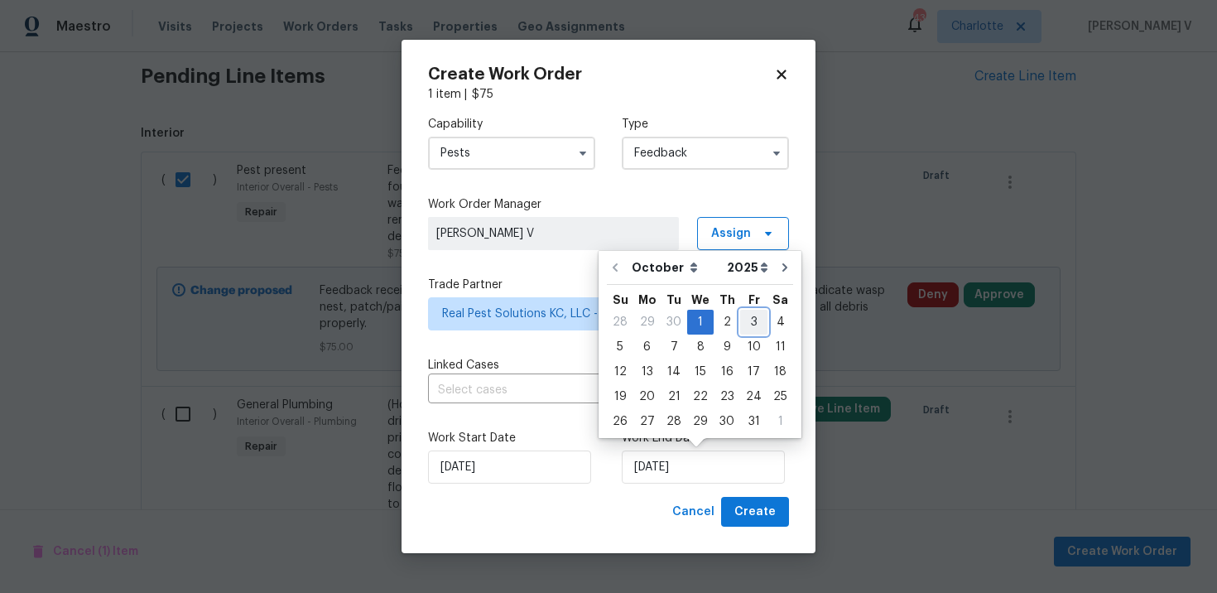
click at [748, 320] on div "3" at bounding box center [753, 322] width 27 height 23
type input "03/10/2025"
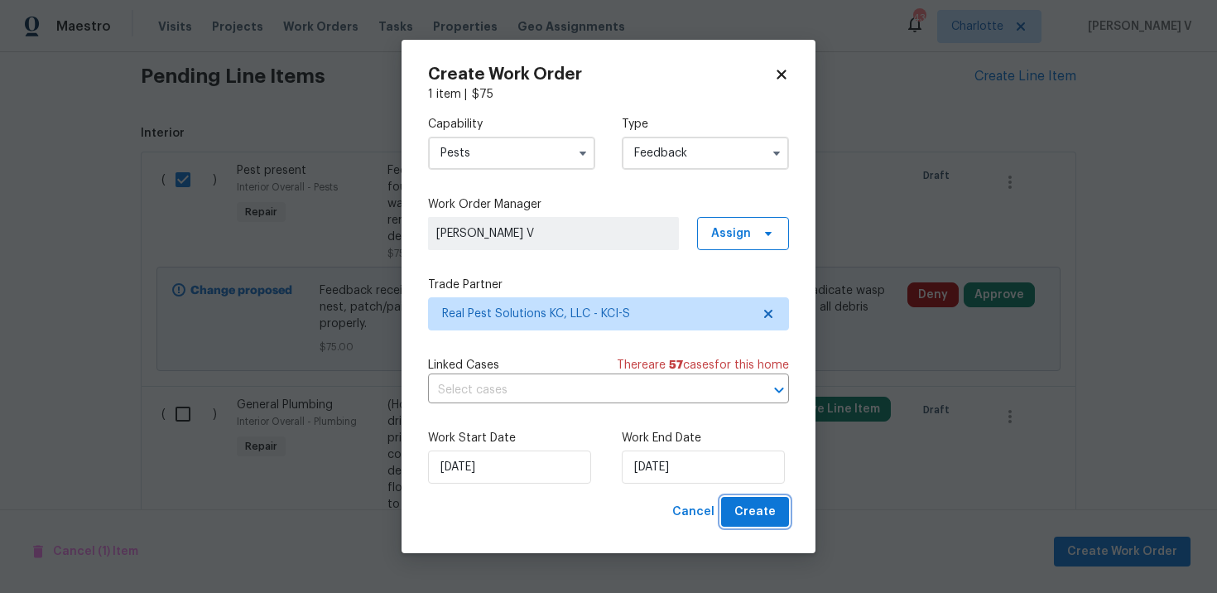
click at [745, 527] on button "Create" at bounding box center [755, 512] width 68 height 31
checkbox input "false"
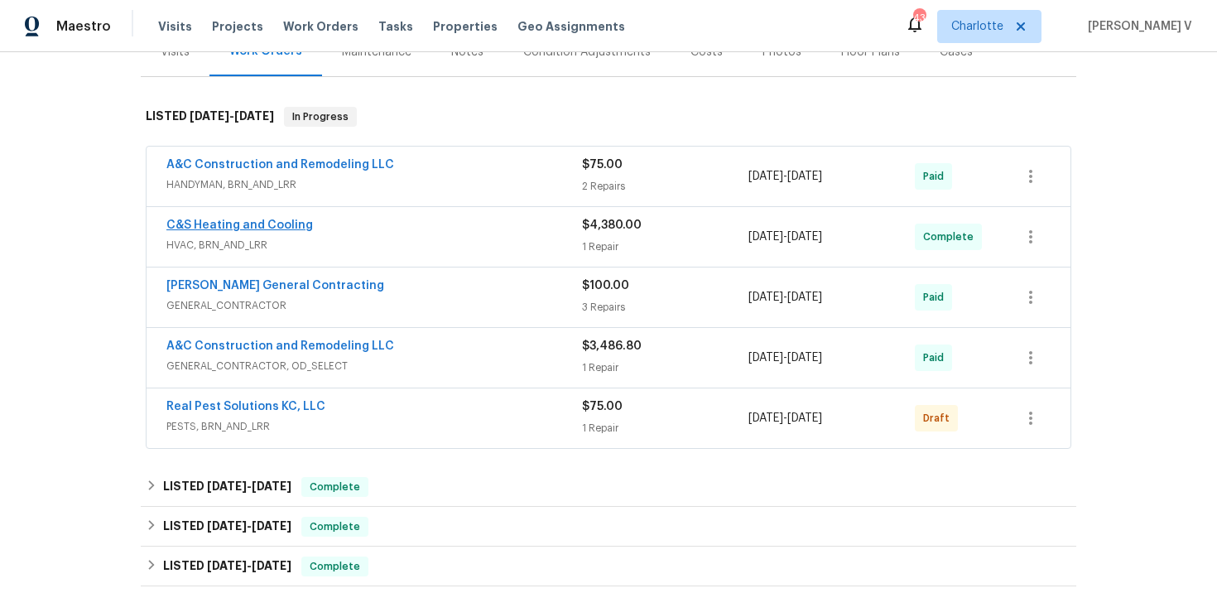
scroll to position [251, 0]
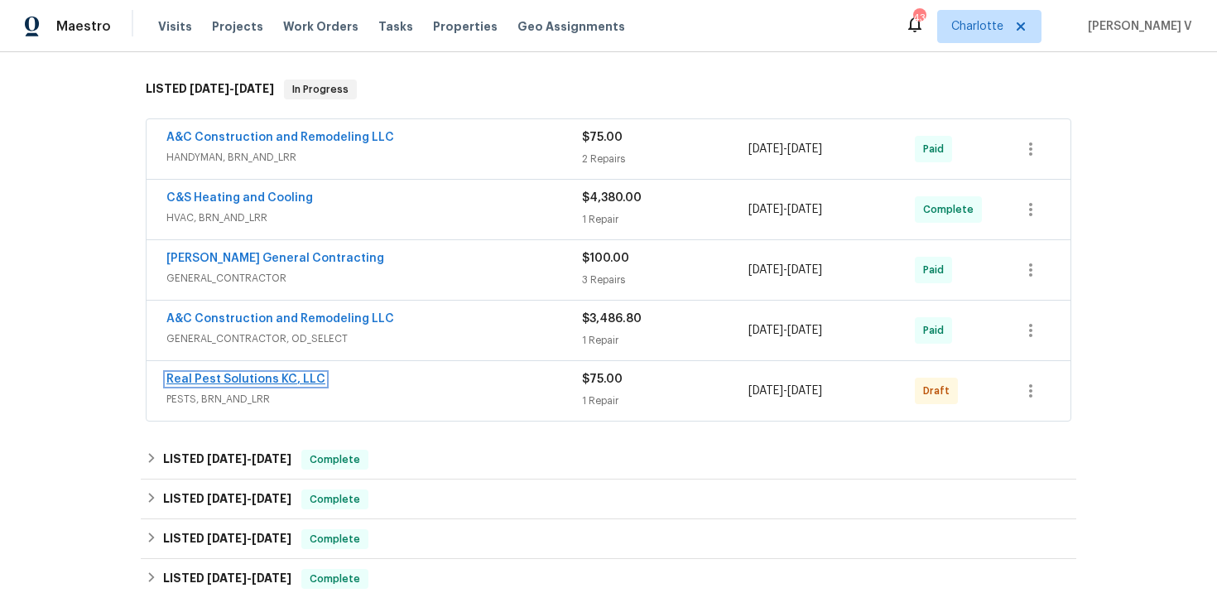
click at [261, 378] on link "Real Pest Solutions KC, LLC" at bounding box center [245, 380] width 159 height 12
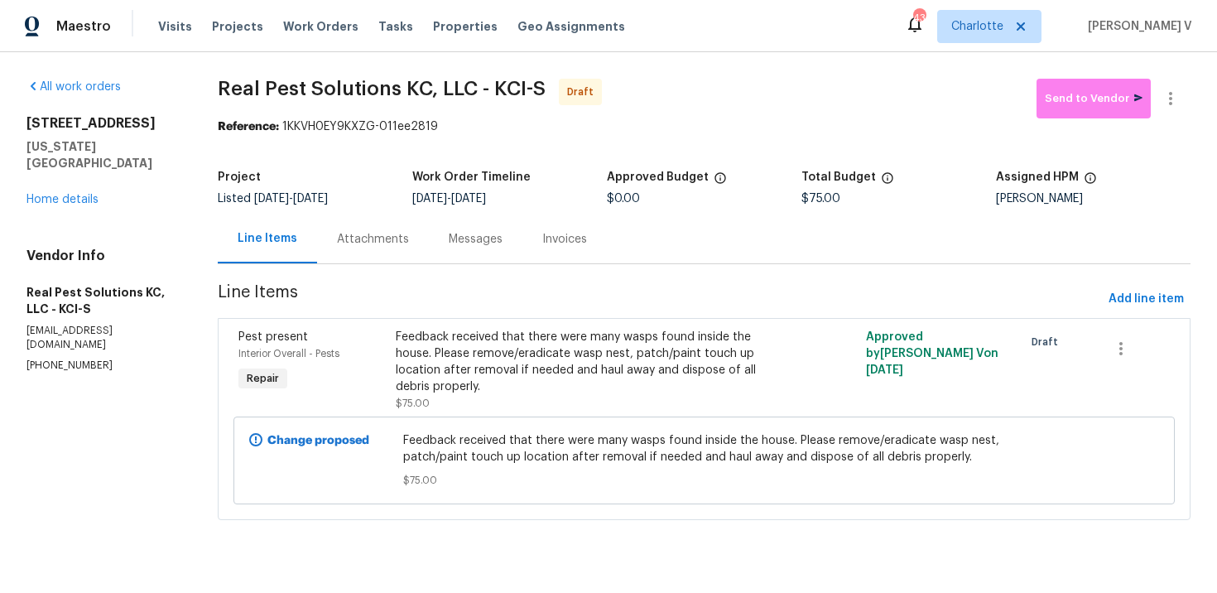
click at [449, 247] on div "Messages" at bounding box center [476, 239] width 54 height 17
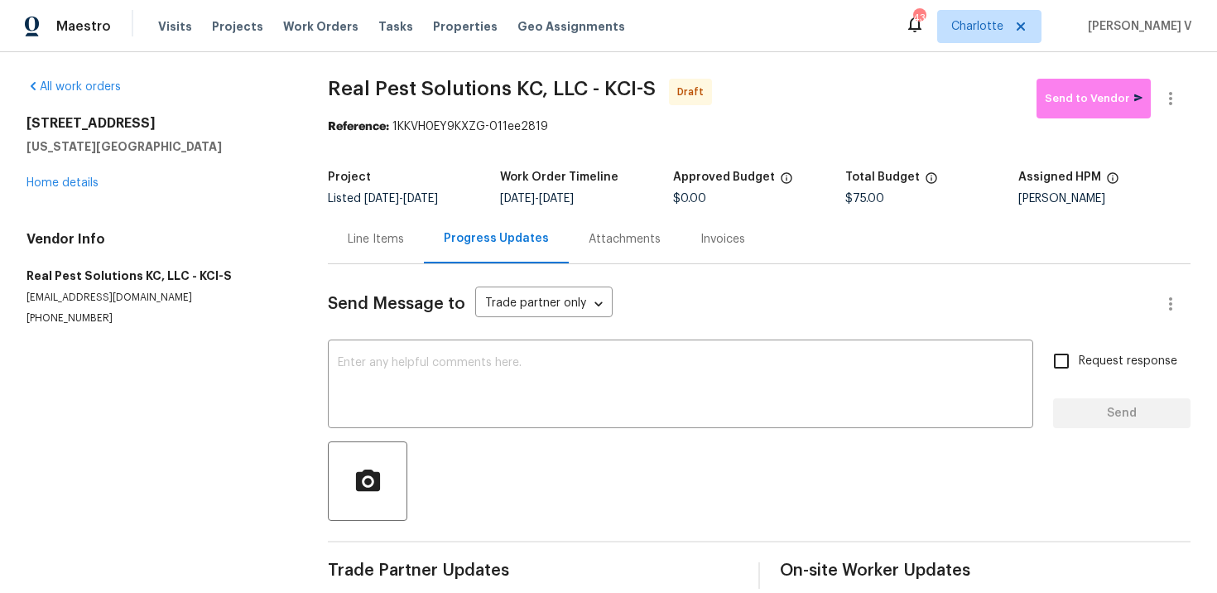
click at [441, 428] on div "Send Message to Trade partner only Trade partner only ​ x ​ Request response Se…" at bounding box center [759, 426] width 863 height 325
click at [429, 388] on textarea at bounding box center [681, 386] width 686 height 58
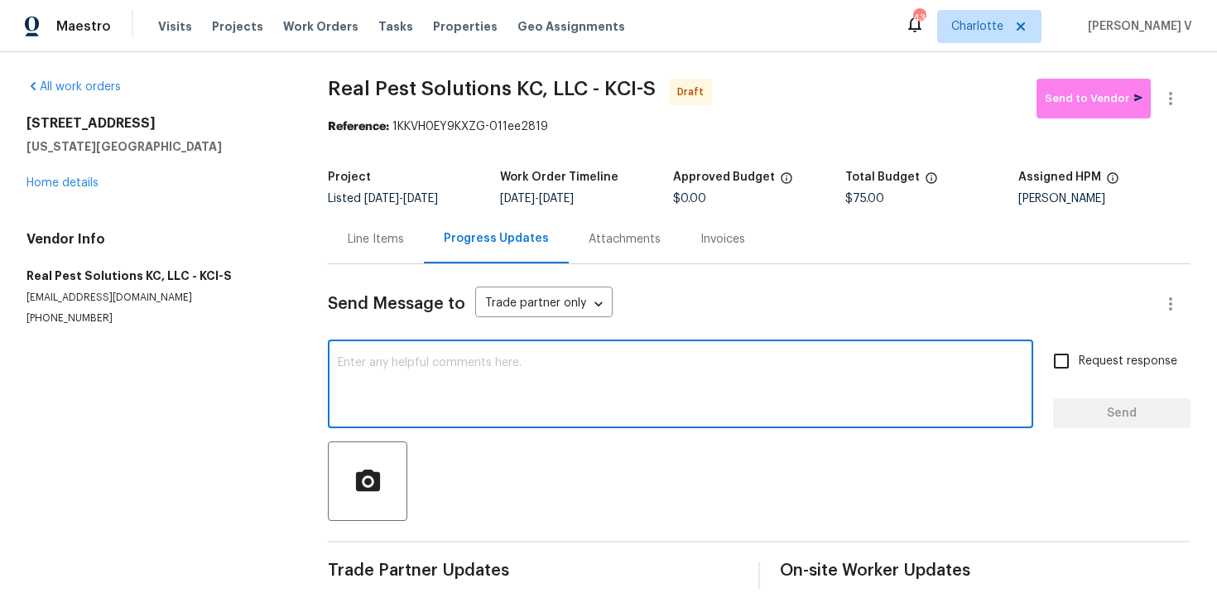
paste textarea "Hi this is Divya with Opendoor. I’m confirming you received the WO for the prop…"
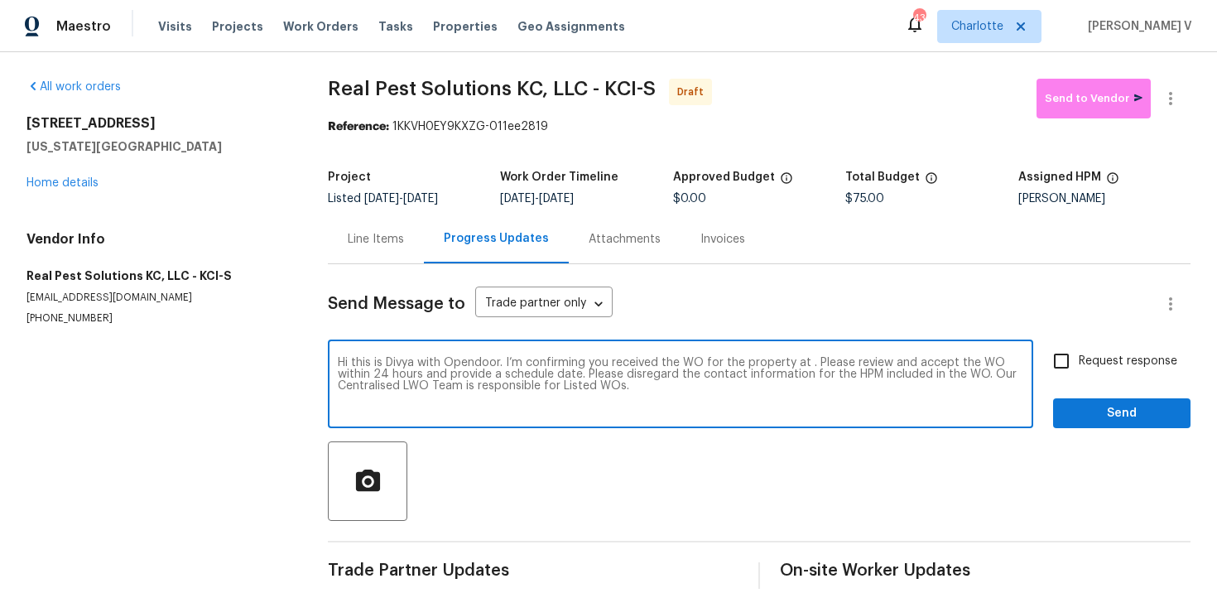
click at [806, 364] on textarea "Hi this is Divya with Opendoor. I’m confirming you received the WO for the prop…" at bounding box center [681, 386] width 686 height 58
paste textarea "[STREET_ADDRESS][US_STATE]"
type textarea "Hi this is Divya with Opendoor. I’m confirming you received the WO for the prop…"
click at [1061, 364] on input "Request response" at bounding box center [1061, 361] width 35 height 35
checkbox input "true"
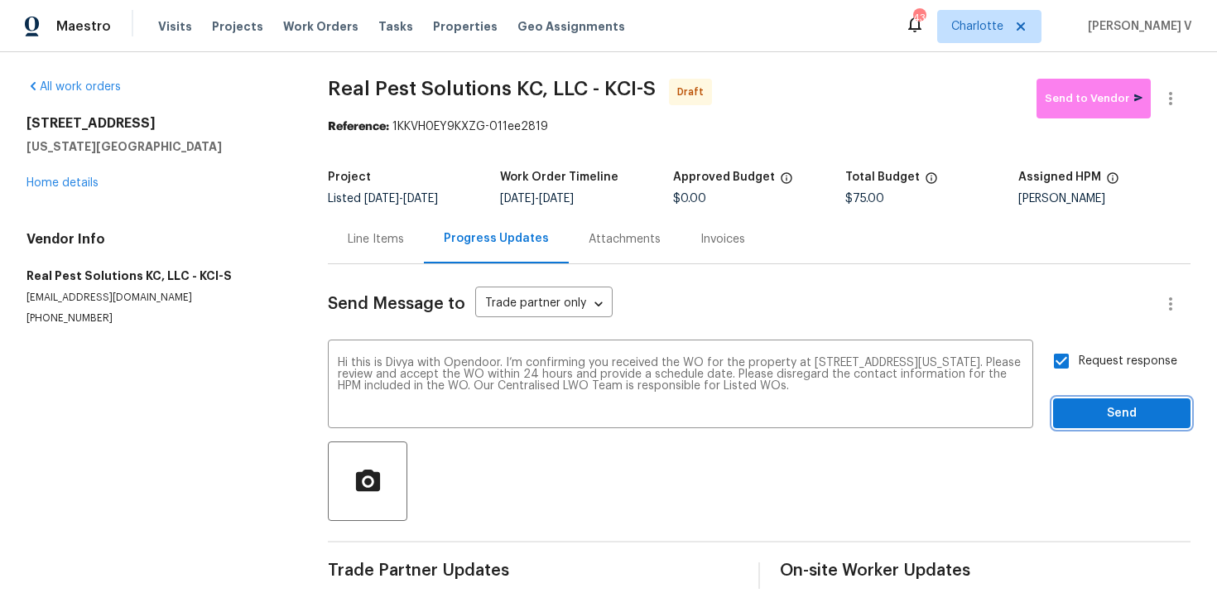
click at [1091, 412] on span "Send" at bounding box center [1122, 413] width 111 height 21
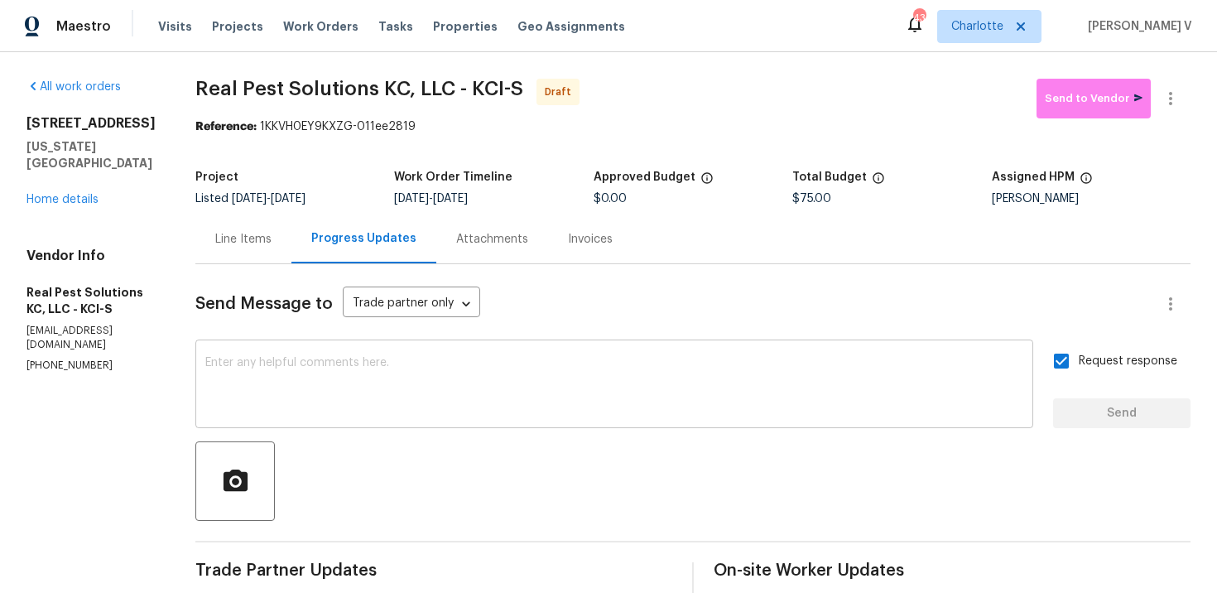
click at [375, 359] on textarea at bounding box center [614, 386] width 818 height 58
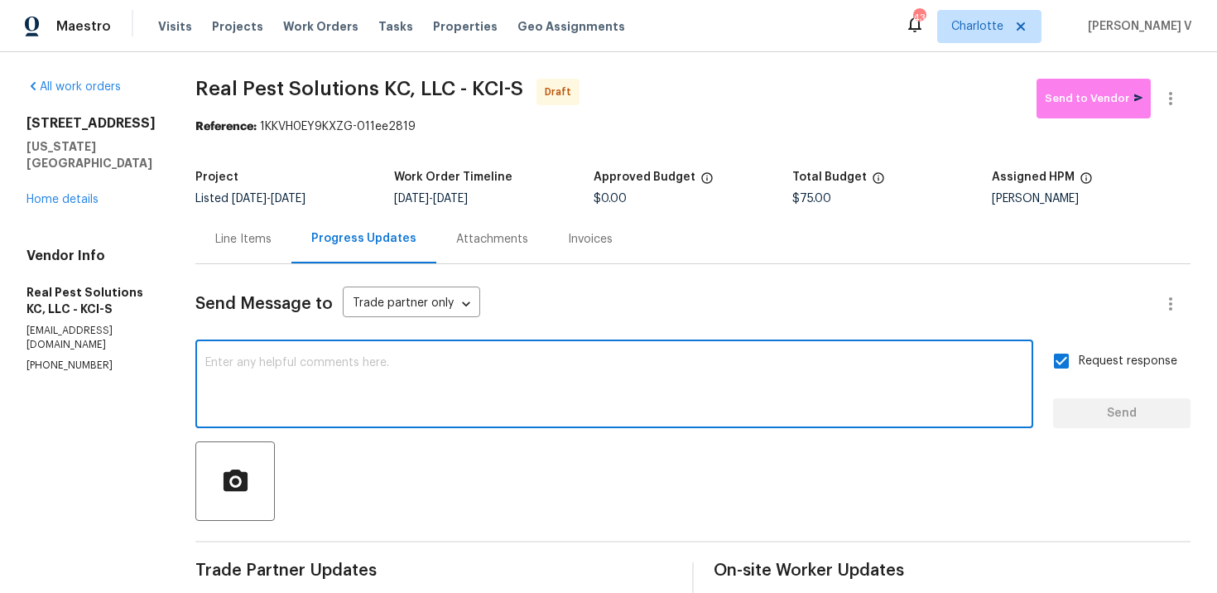
paste textarea "Attention All Work Orders must include before-photos (both close-up and wide-an…"
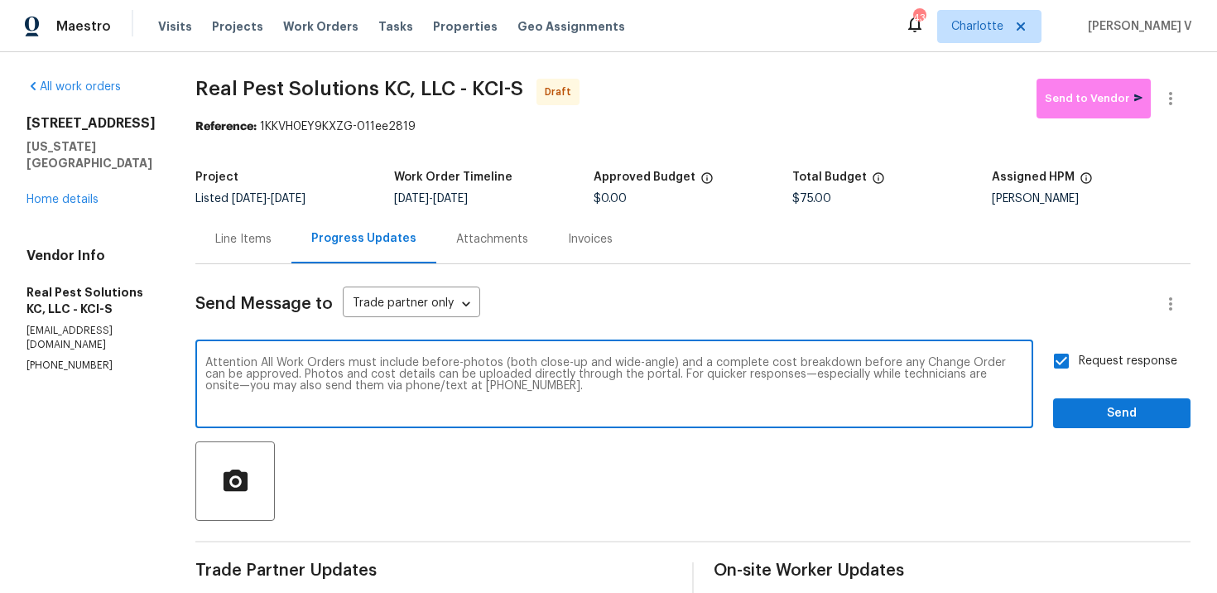
type textarea "Attention All Work Orders must include before-photos (both close-up and wide-an…"
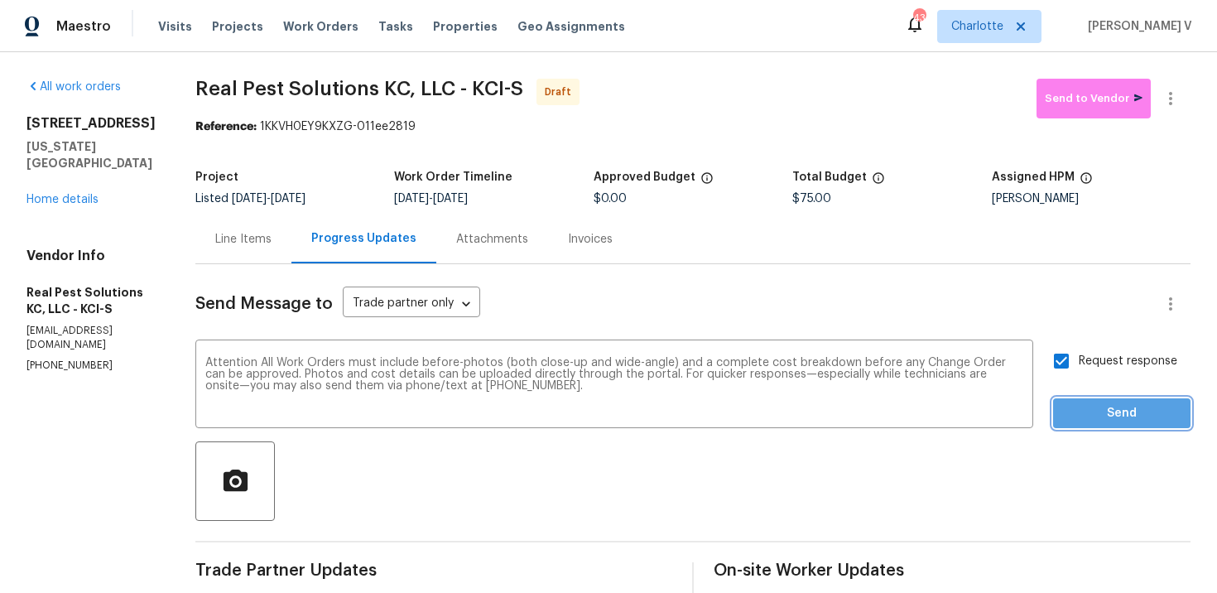
click at [1184, 421] on button "Send" at bounding box center [1121, 413] width 137 height 31
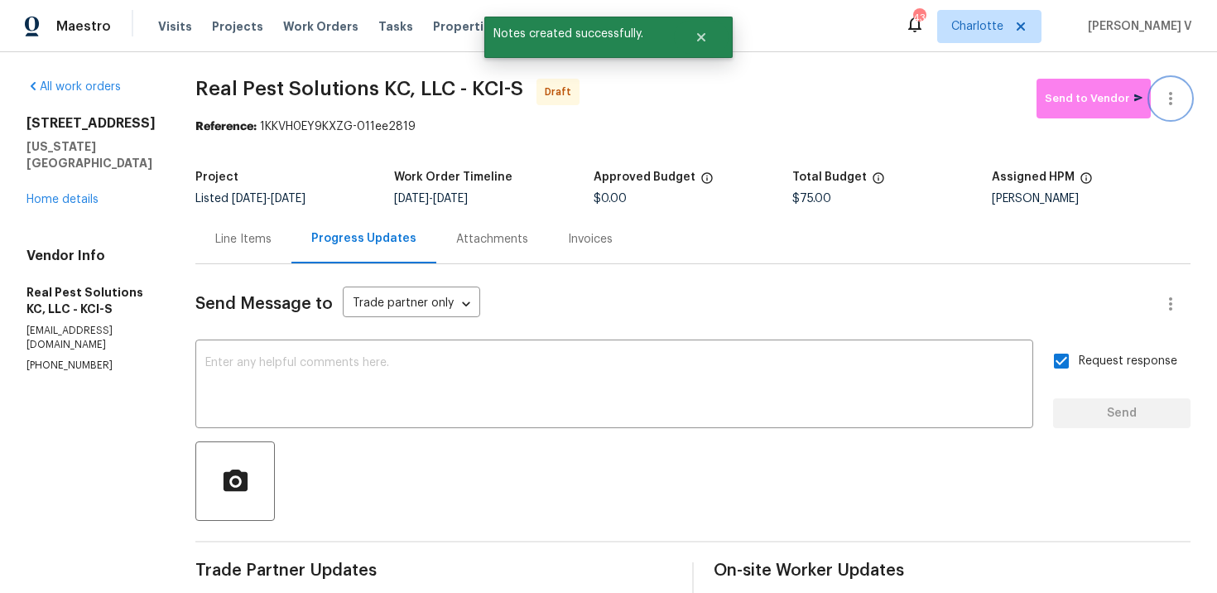
click at [1174, 97] on icon "button" at bounding box center [1171, 99] width 20 height 20
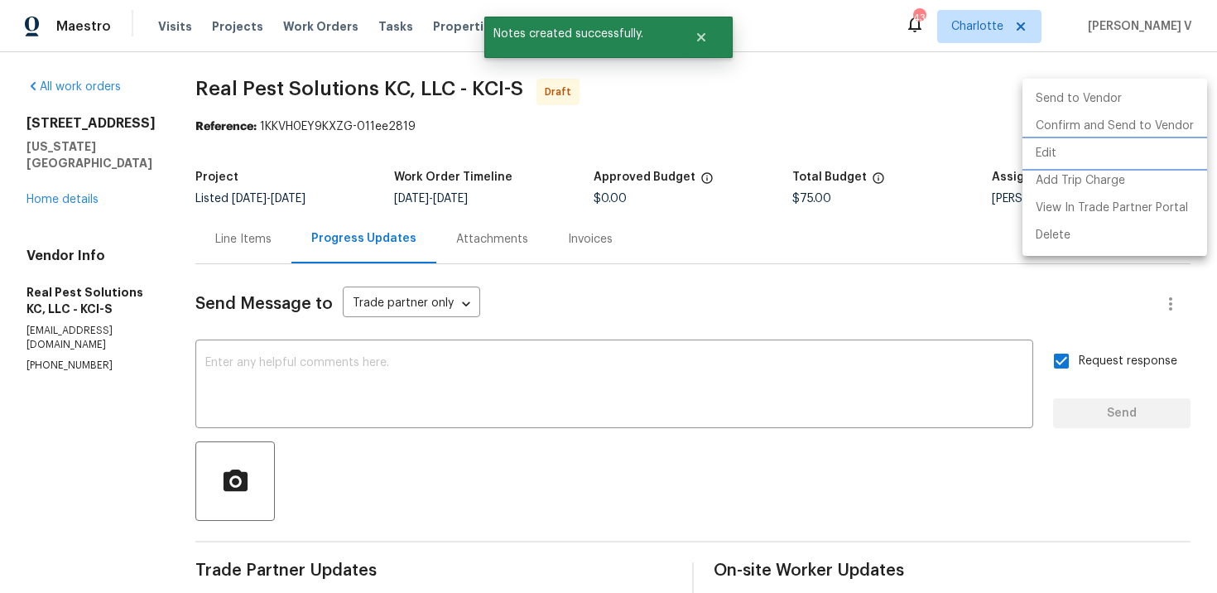
click at [1118, 142] on li "Edit" at bounding box center [1115, 153] width 185 height 27
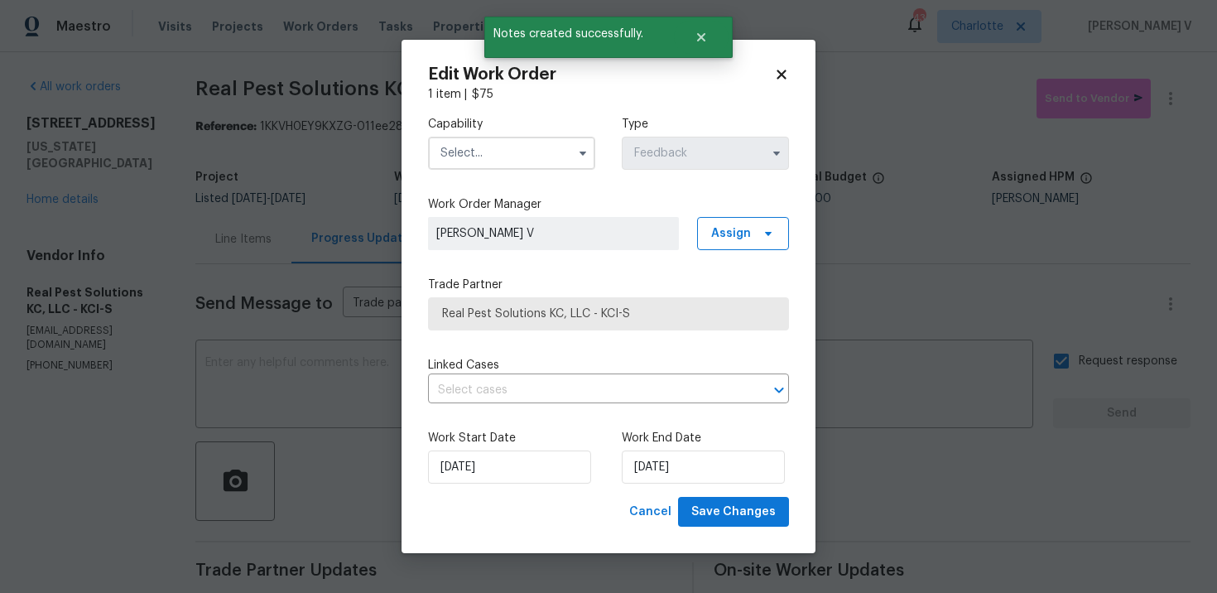
click at [936, 155] on body "Maestro Visits Projects Work Orders Tasks Properties Geo Assignments 43 Charlot…" at bounding box center [608, 296] width 1217 height 593
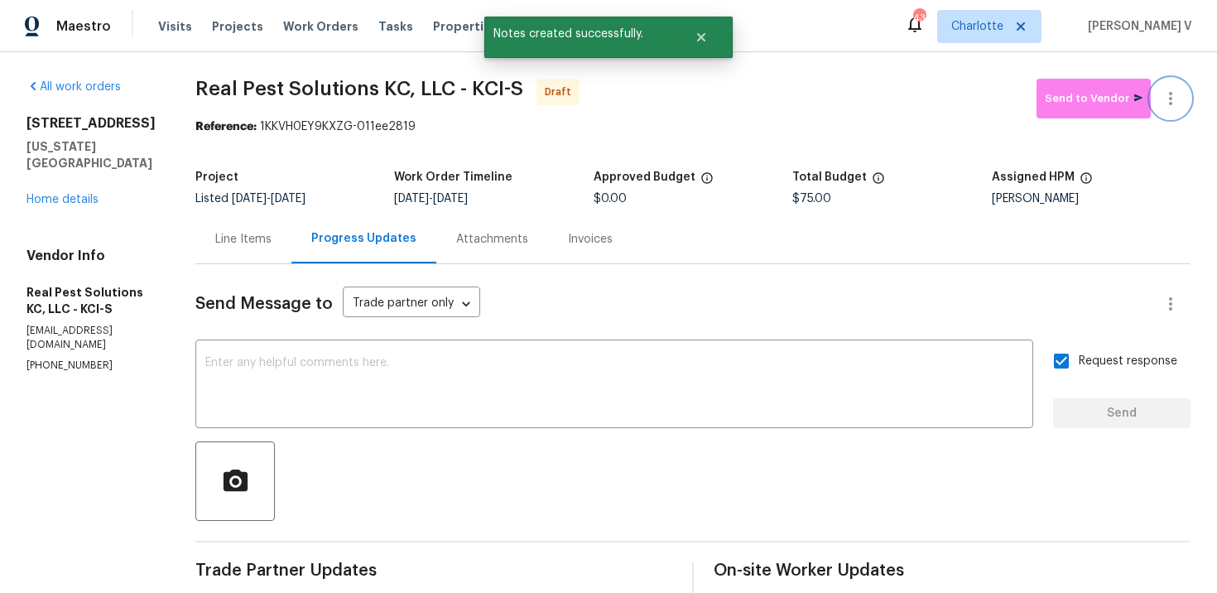
click at [1162, 102] on icon "button" at bounding box center [1171, 99] width 20 height 20
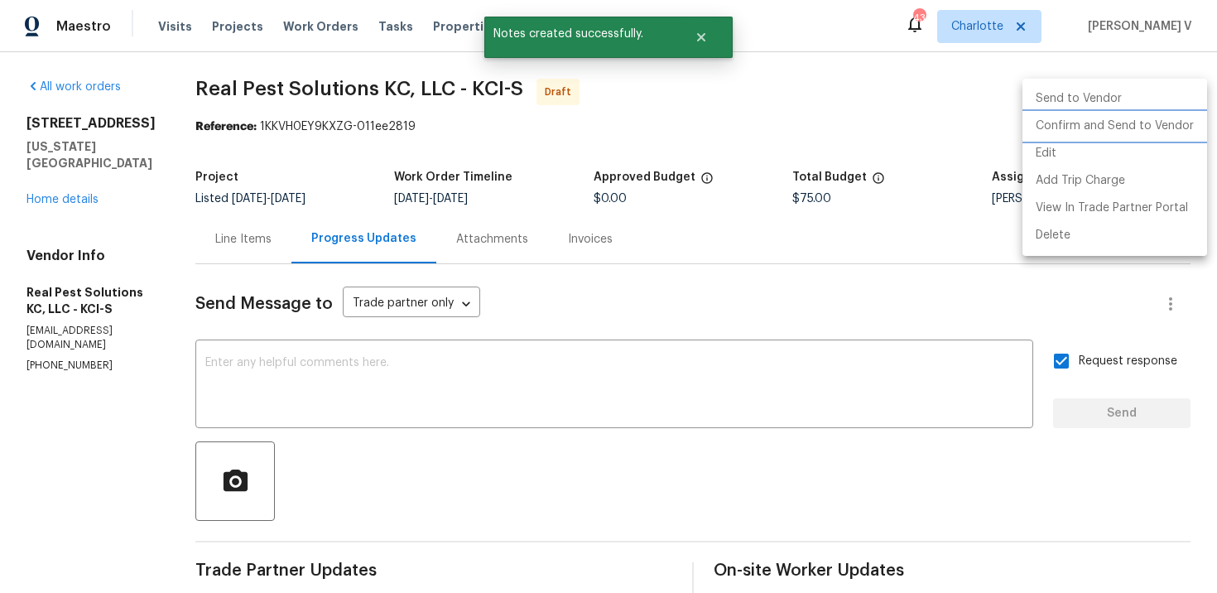
click at [1078, 120] on li "Confirm and Send to Vendor" at bounding box center [1115, 126] width 185 height 27
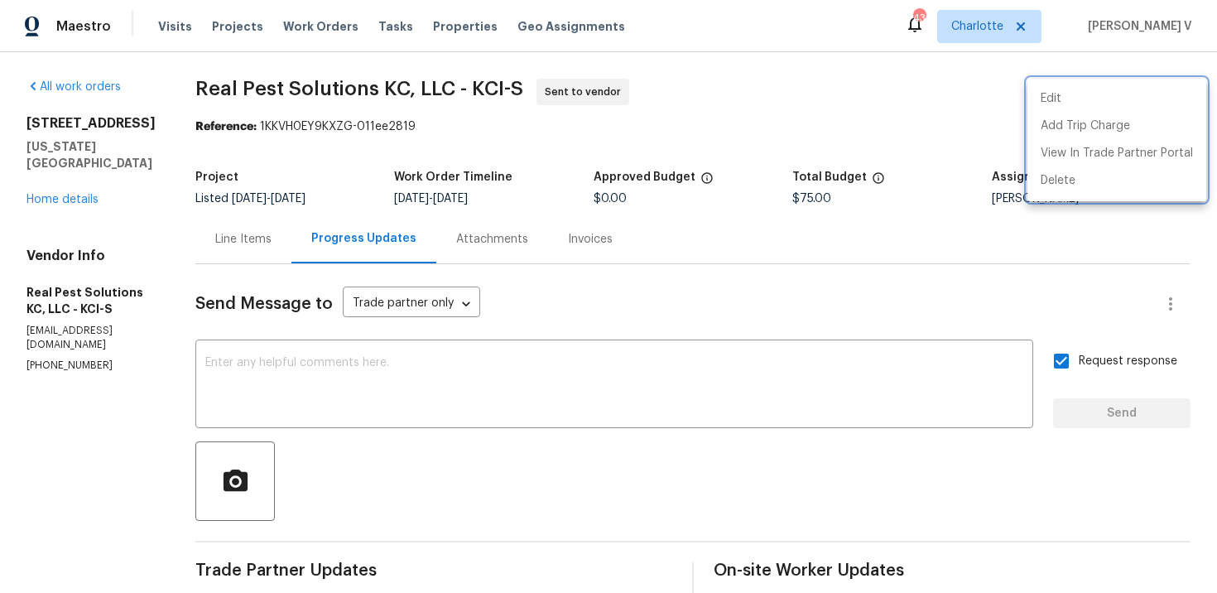
drag, startPoint x: 287, startPoint y: 128, endPoint x: 460, endPoint y: 166, distance: 177.4
click at [460, 167] on div at bounding box center [608, 296] width 1217 height 593
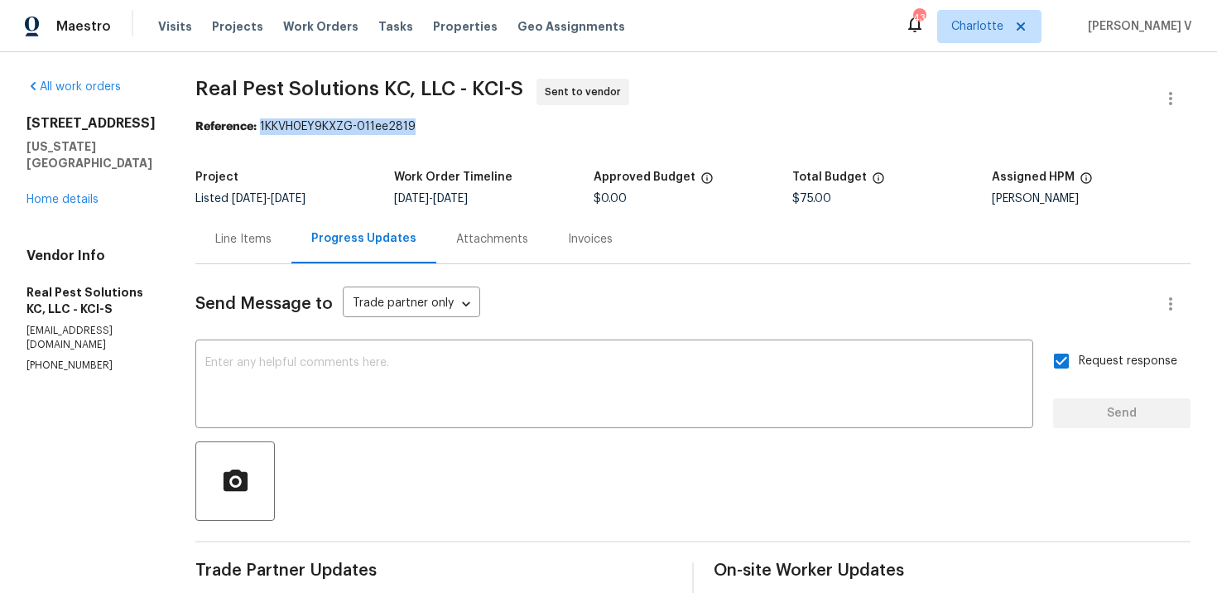
drag, startPoint x: 290, startPoint y: 128, endPoint x: 608, endPoint y: 129, distance: 318.0
click at [608, 129] on div "Reference: 1KKVH0EY9KXZG-011ee2819" at bounding box center [693, 126] width 996 height 17
copy div "1KKVH0EY9KXZG-011ee2819"
click at [51, 194] on link "Home details" at bounding box center [63, 200] width 72 height 12
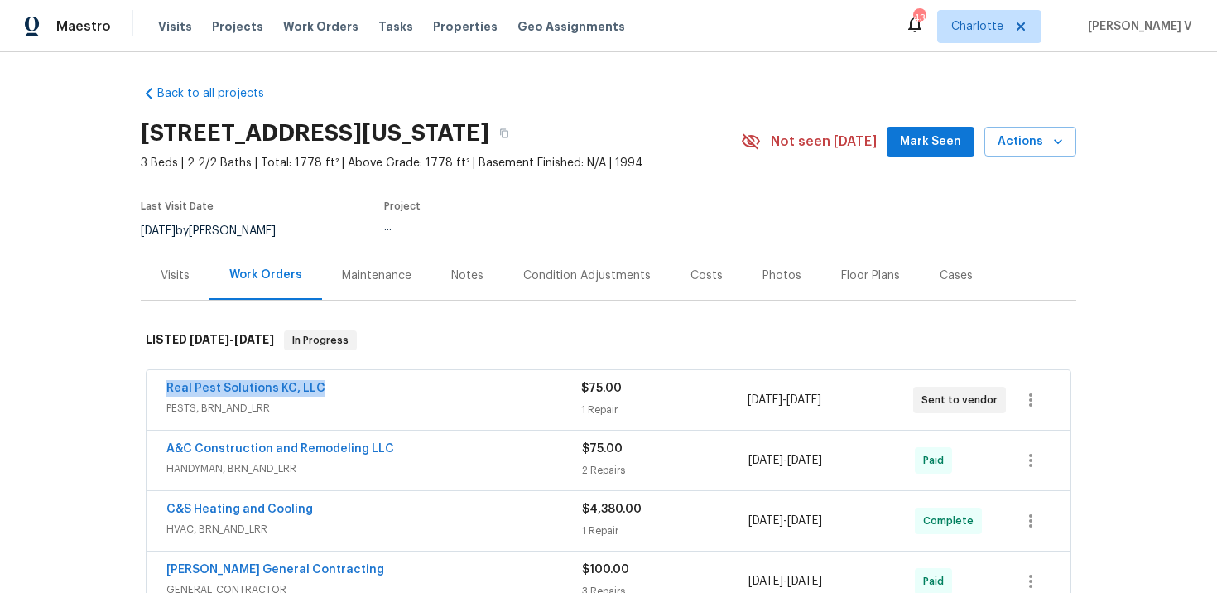
drag, startPoint x: 142, startPoint y: 388, endPoint x: 442, endPoint y: 393, distance: 300.7
click at [441, 393] on div "Real Pest Solutions KC, LLC PESTS, BRN_AND_LRR $75.00 1 Repair 10/1/2025 - 10/3…" at bounding box center [609, 522] width 936 height 311
copy link "Real Pest Solutions KC, LLC"
click at [276, 384] on link "Real Pest Solutions KC, LLC" at bounding box center [245, 389] width 159 height 12
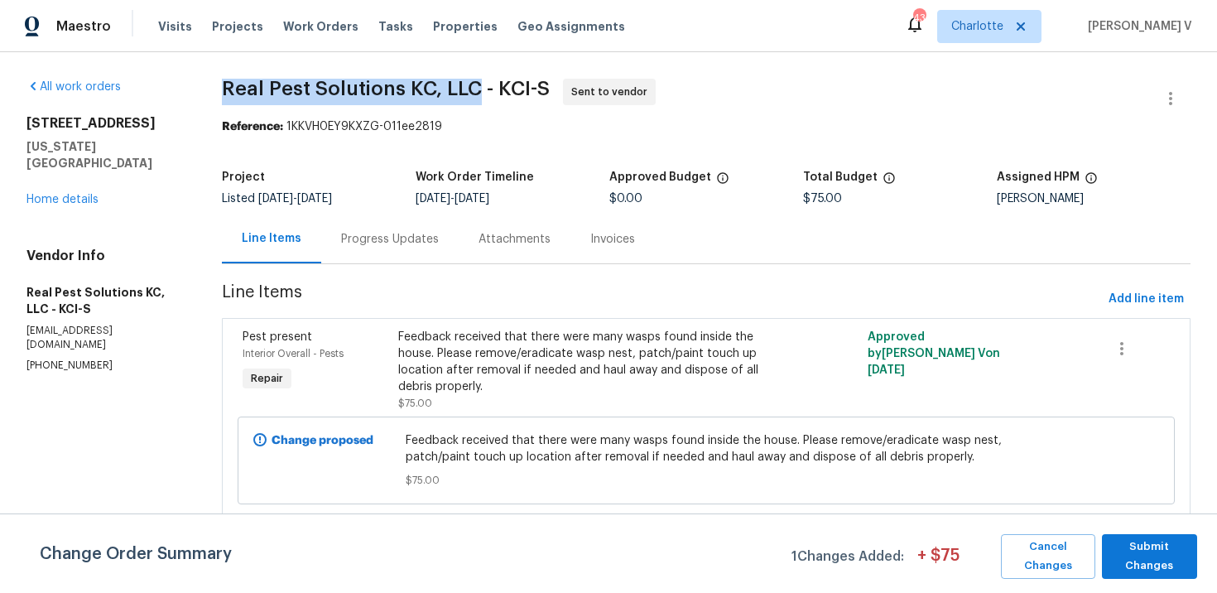
drag, startPoint x: 224, startPoint y: 88, endPoint x: 479, endPoint y: 95, distance: 255.2
click at [479, 95] on div "All work orders 8226 NW 82nd Ct Kansas City, MO 64152 Home details Vendor Info …" at bounding box center [608, 309] width 1217 height 514
copy span "Real Pest Solutions KC, LLC"
